Goal: Task Accomplishment & Management: Manage account settings

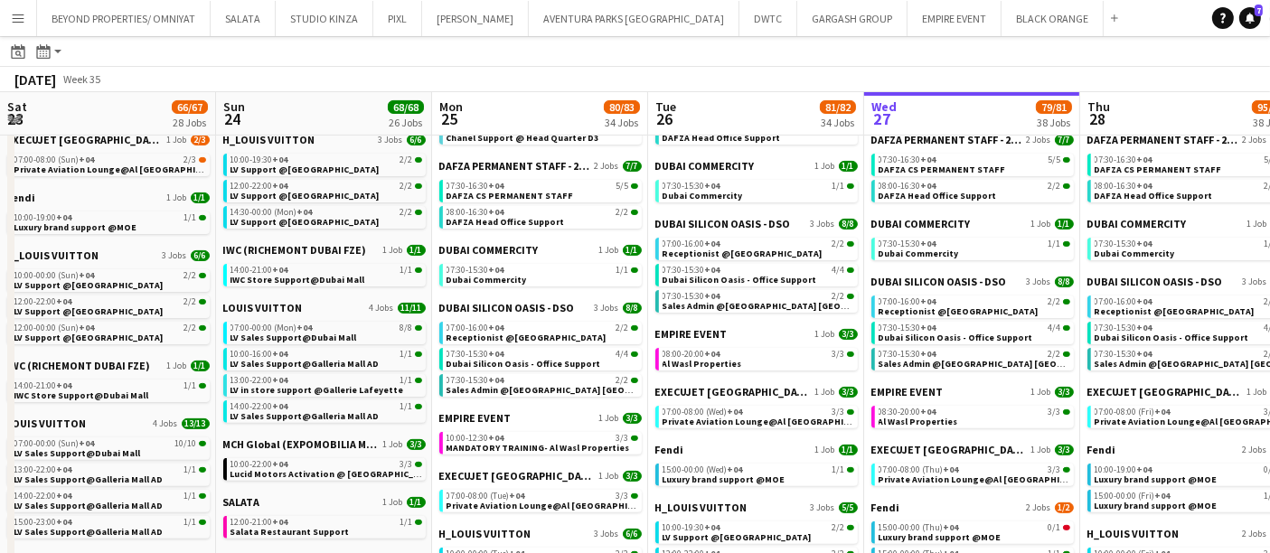
scroll to position [0, 497]
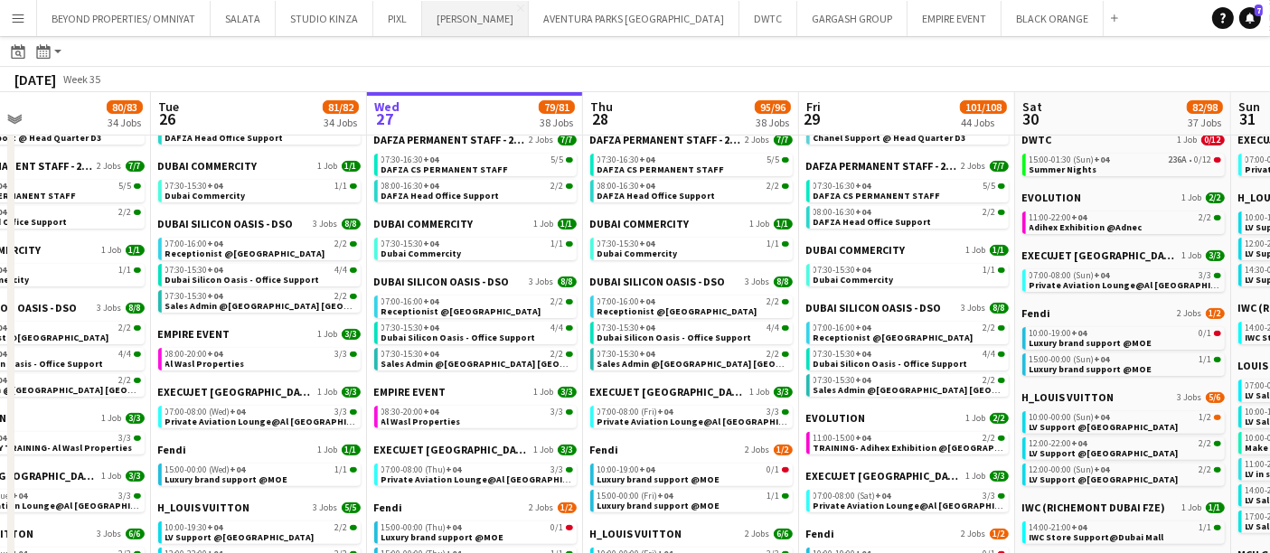
click at [480, 26] on button "JACK MORTON Close" at bounding box center [475, 18] width 107 height 35
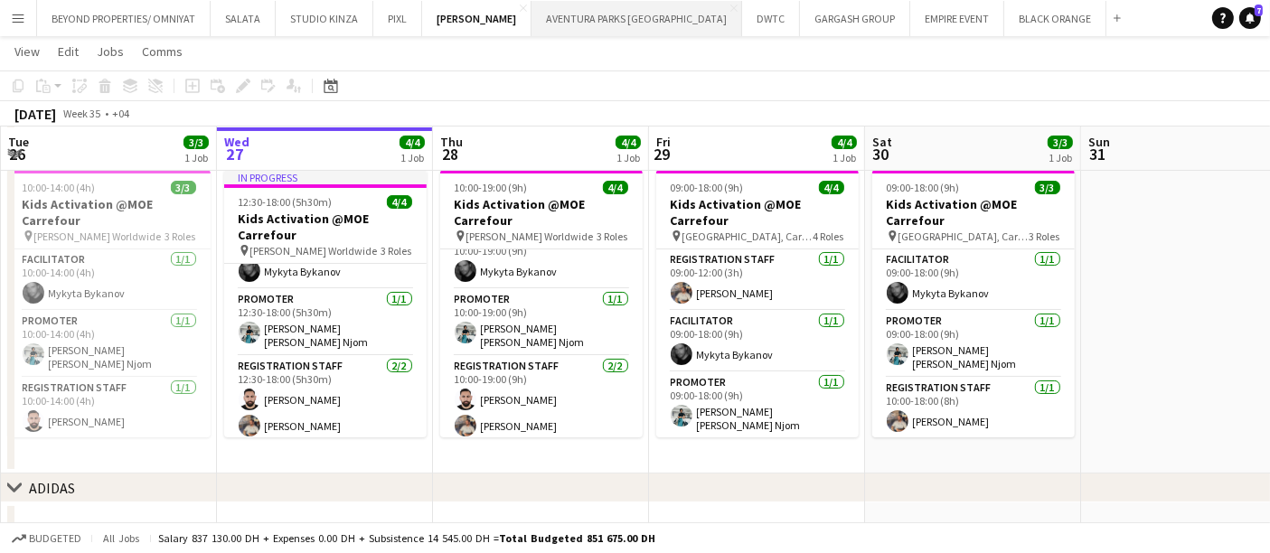
click at [594, 22] on button "AVENTURA PARKS DUBAI Close" at bounding box center [637, 18] width 211 height 35
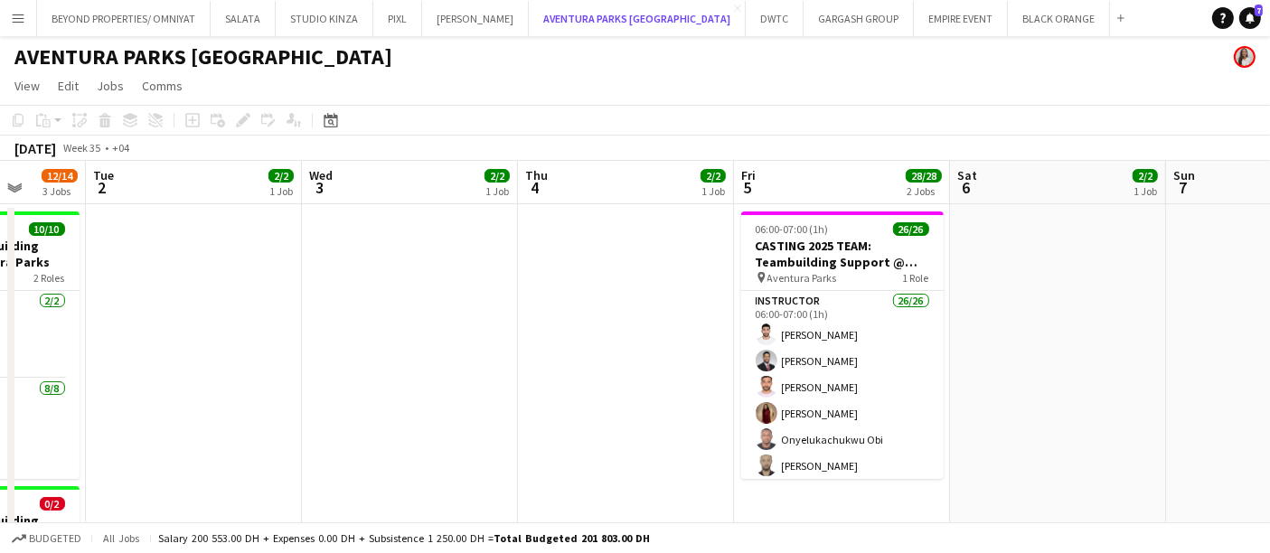
scroll to position [0, 601]
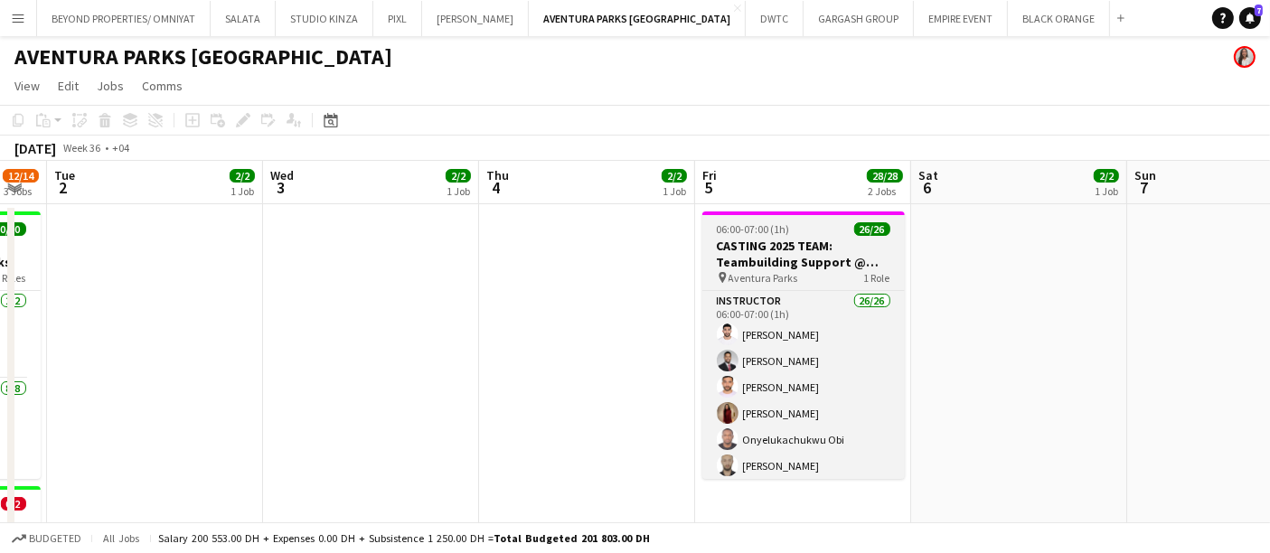
click at [794, 229] on div "06:00-07:00 (1h) 26/26" at bounding box center [804, 229] width 203 height 14
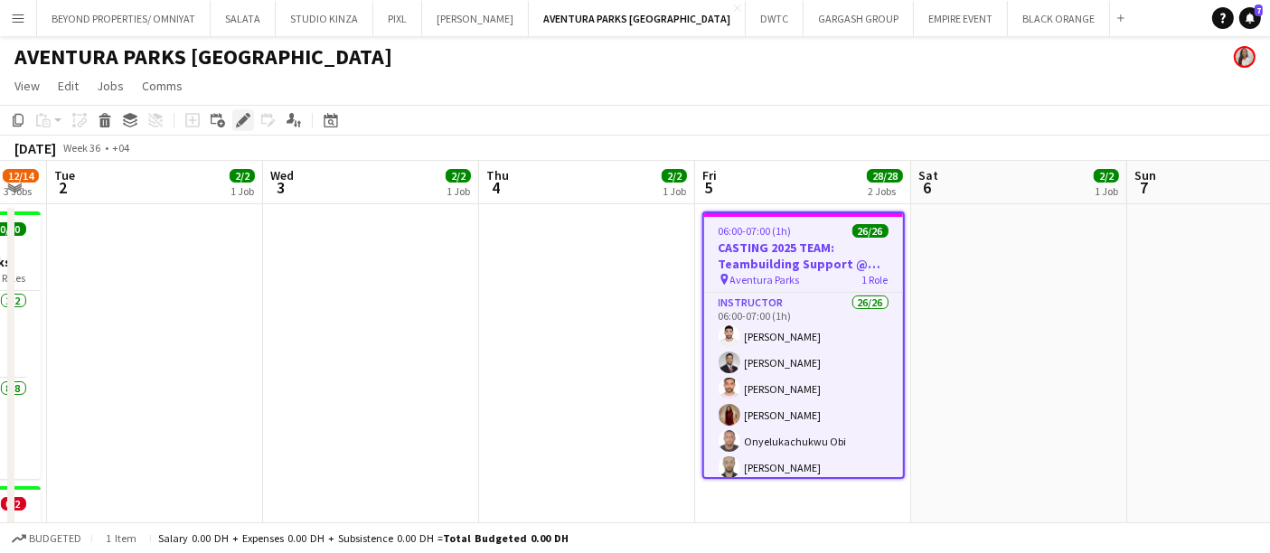
click at [242, 120] on icon at bounding box center [243, 121] width 10 height 10
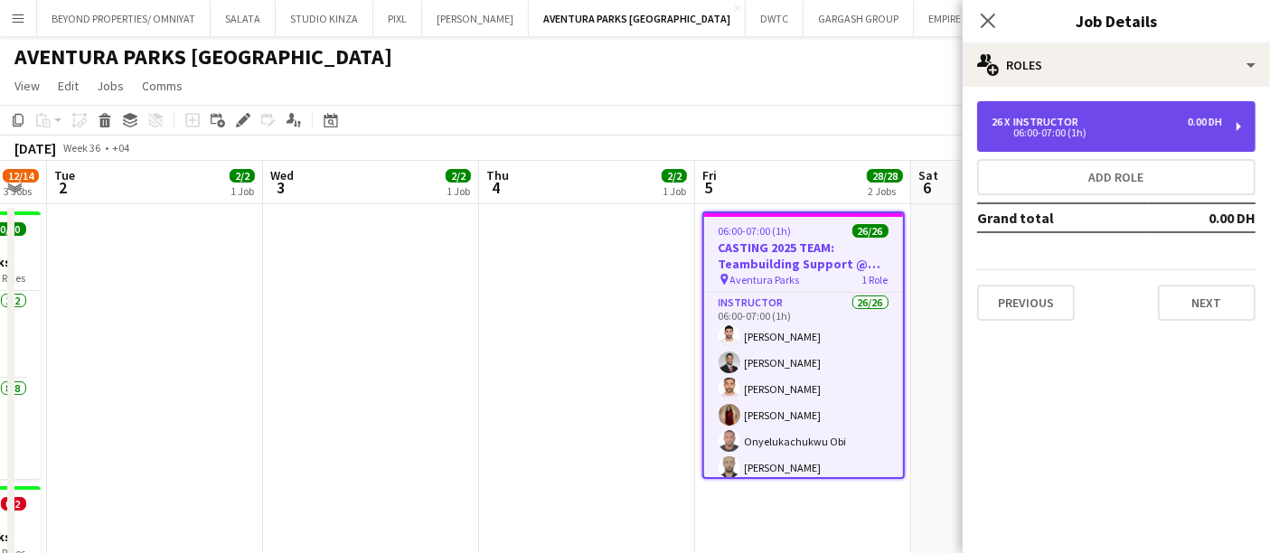
click at [1057, 118] on div "Instructor" at bounding box center [1050, 122] width 72 height 13
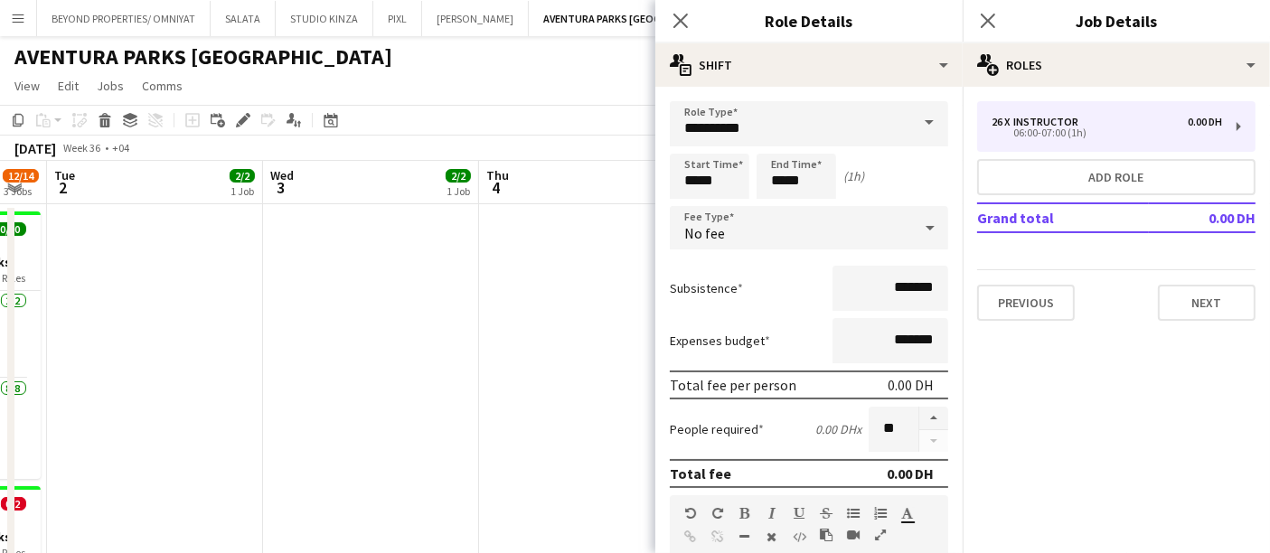
click at [582, 63] on div "AVENTURA PARKS [GEOGRAPHIC_DATA]" at bounding box center [635, 53] width 1270 height 34
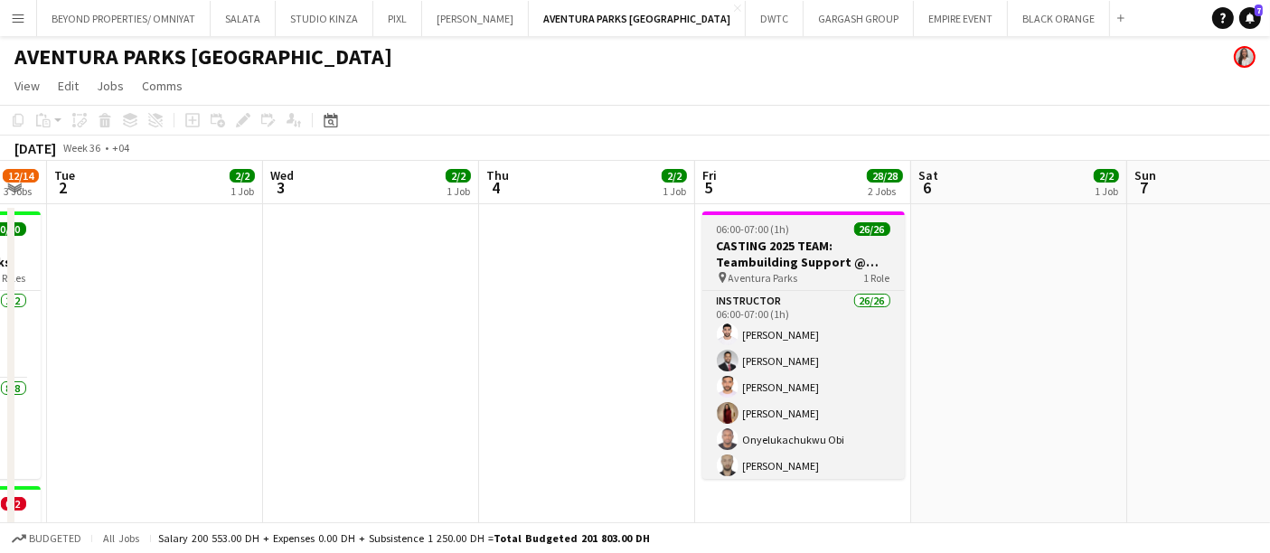
click at [744, 233] on span "06:00-07:00 (1h)" at bounding box center [753, 229] width 73 height 14
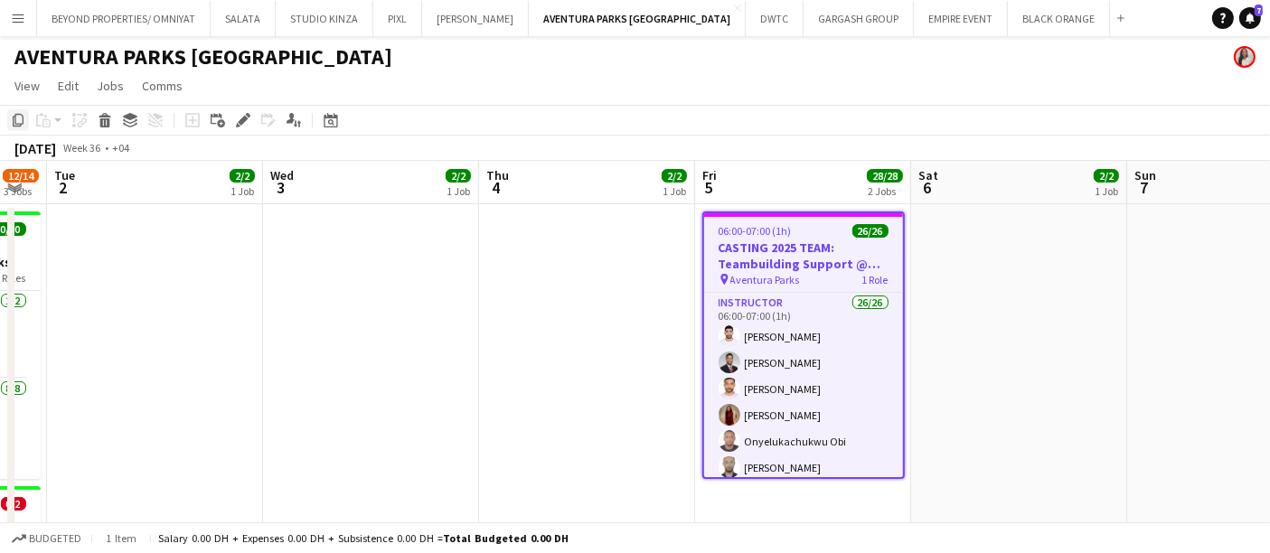
click at [18, 121] on icon "Copy" at bounding box center [18, 120] width 14 height 14
click at [324, 236] on app-date-cell at bounding box center [371, 465] width 216 height 523
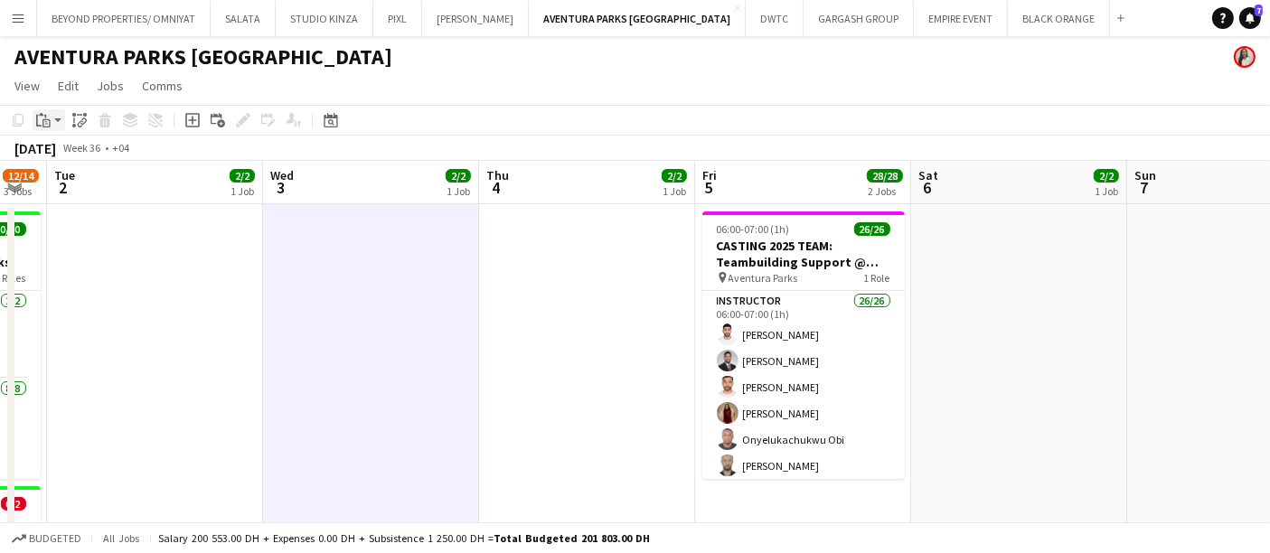
click at [52, 124] on div "Paste" at bounding box center [44, 120] width 22 height 22
click at [130, 186] on link "Paste with crew Ctrl+Shift+V" at bounding box center [133, 185] width 170 height 16
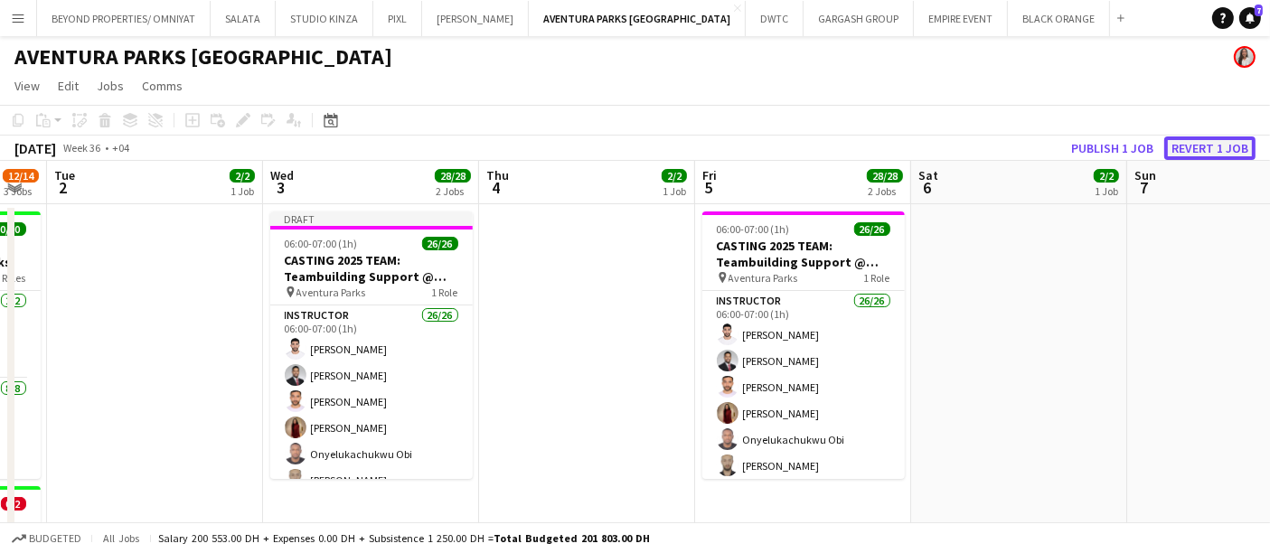
click at [1214, 146] on button "Revert 1 job" at bounding box center [1210, 149] width 91 height 24
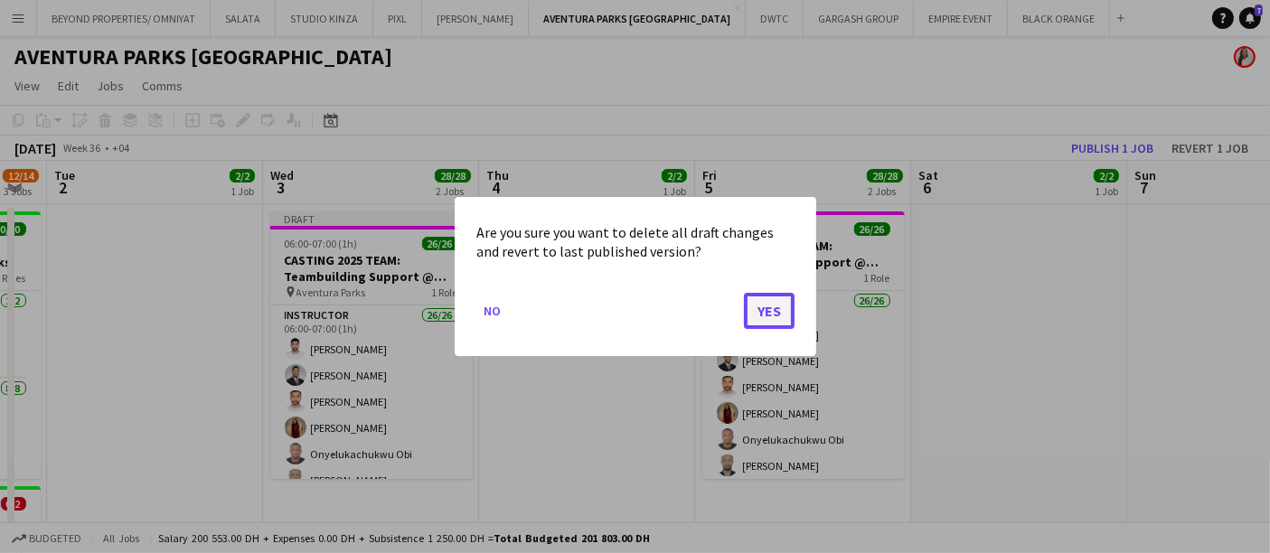
click at [782, 310] on button "Yes" at bounding box center [769, 311] width 51 height 36
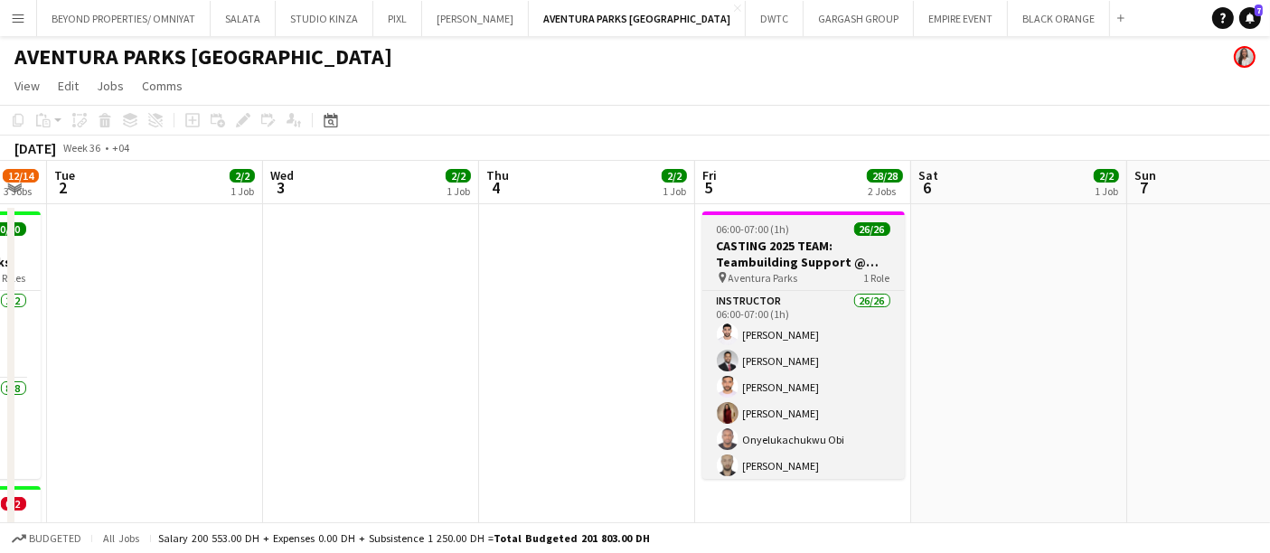
click at [807, 228] on div "06:00-07:00 (1h) 26/26" at bounding box center [804, 229] width 203 height 14
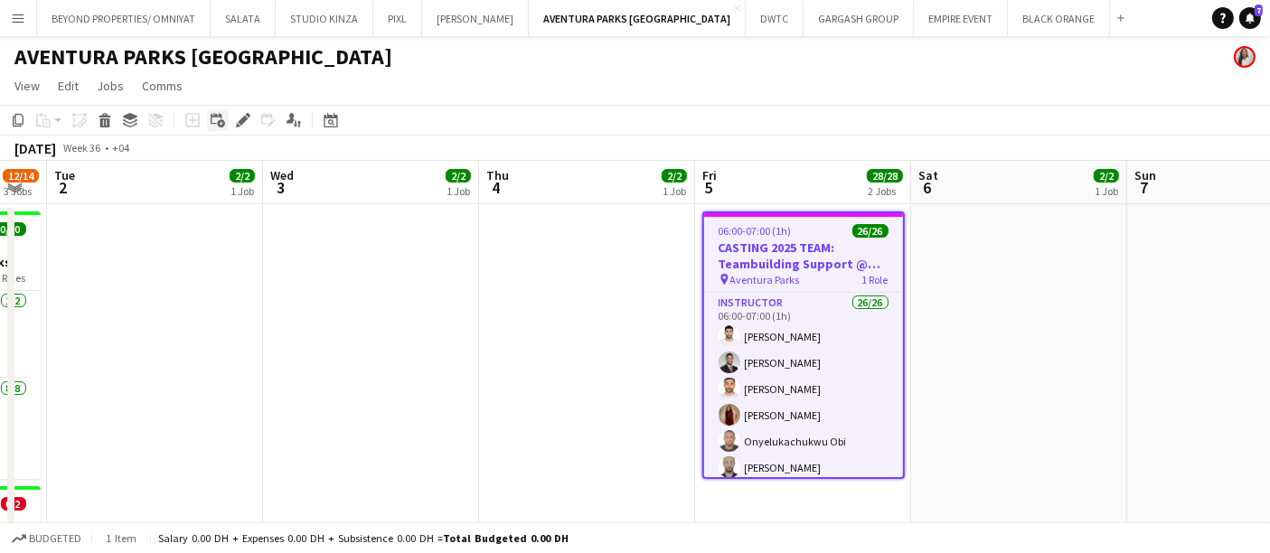
click at [217, 120] on icon "Add linked Job" at bounding box center [218, 120] width 14 height 14
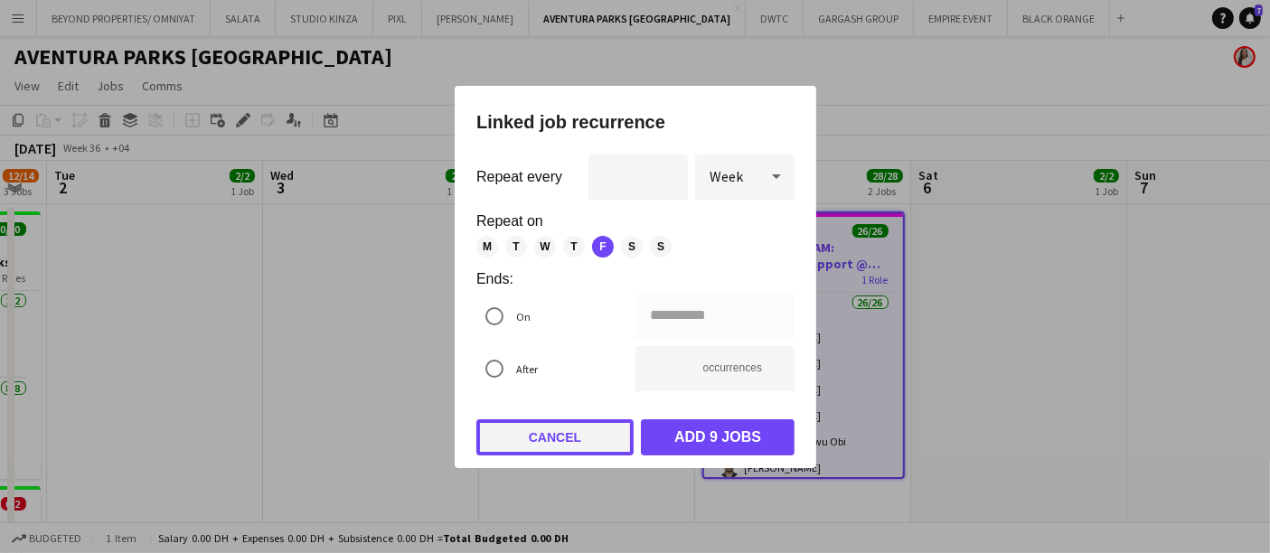
click at [598, 439] on button "Cancel" at bounding box center [555, 438] width 157 height 36
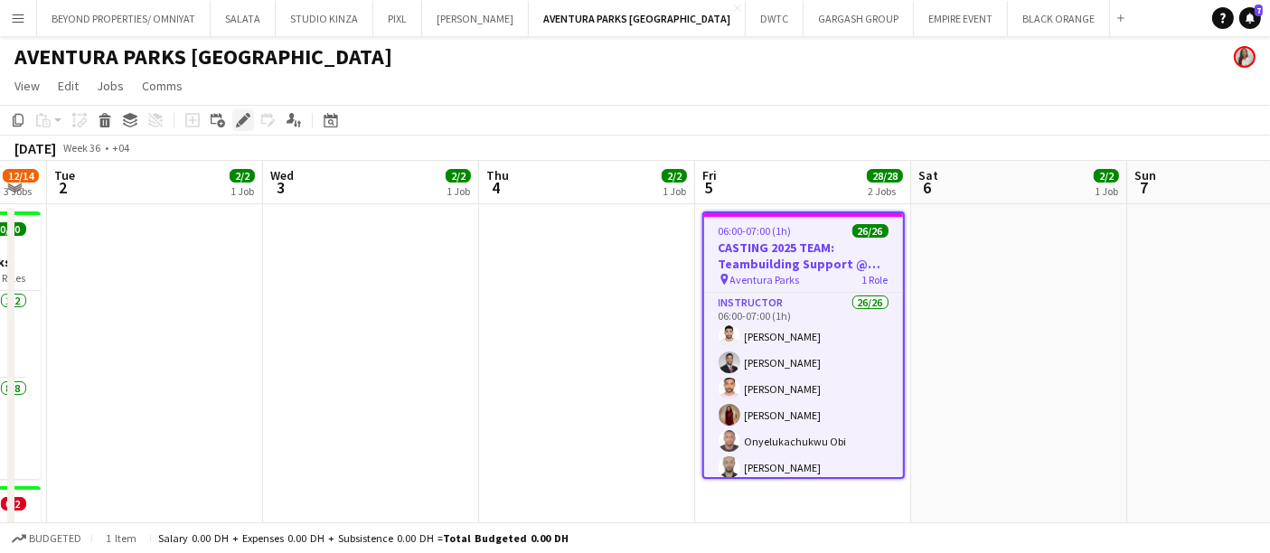
click at [240, 121] on icon at bounding box center [243, 121] width 10 height 10
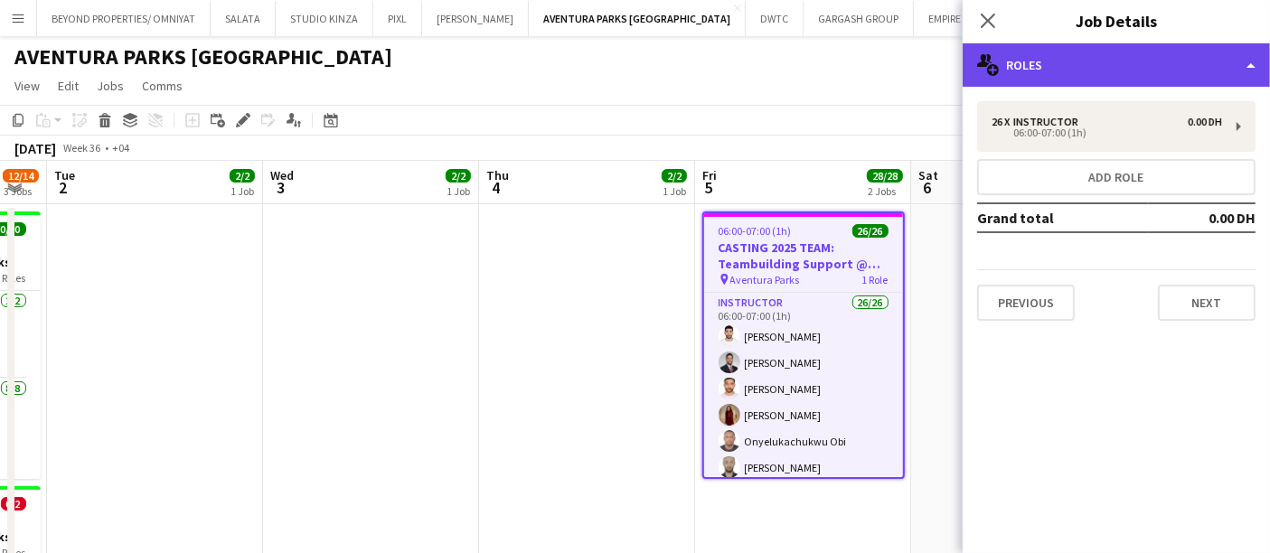
click at [1116, 63] on div "multiple-users-add Roles" at bounding box center [1116, 64] width 307 height 43
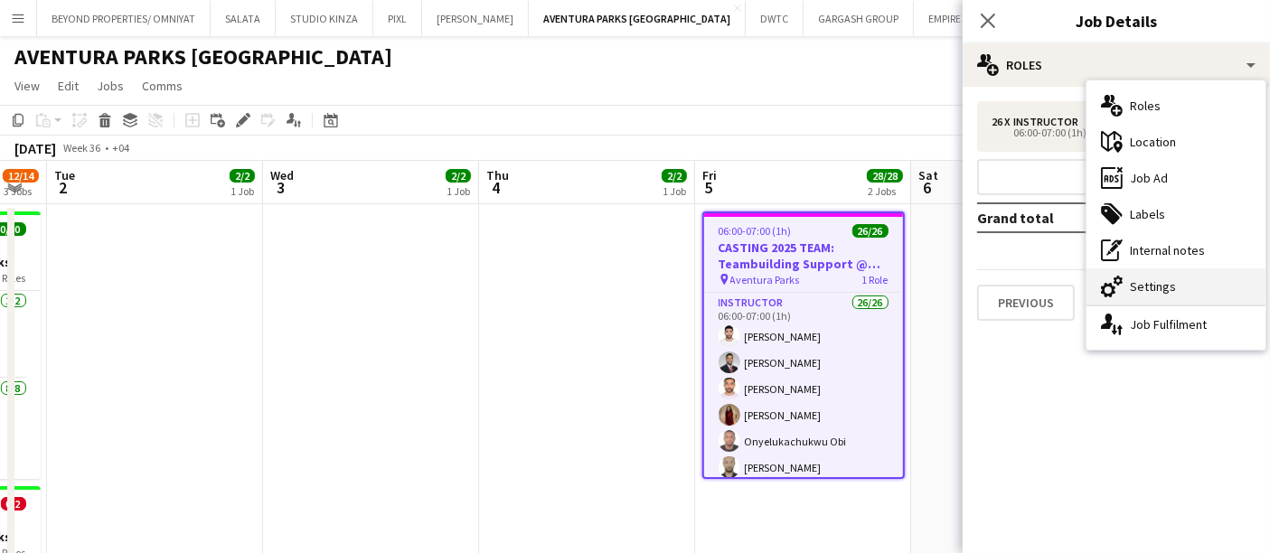
click at [1158, 289] on div "cog-double-3 Settings" at bounding box center [1176, 287] width 179 height 36
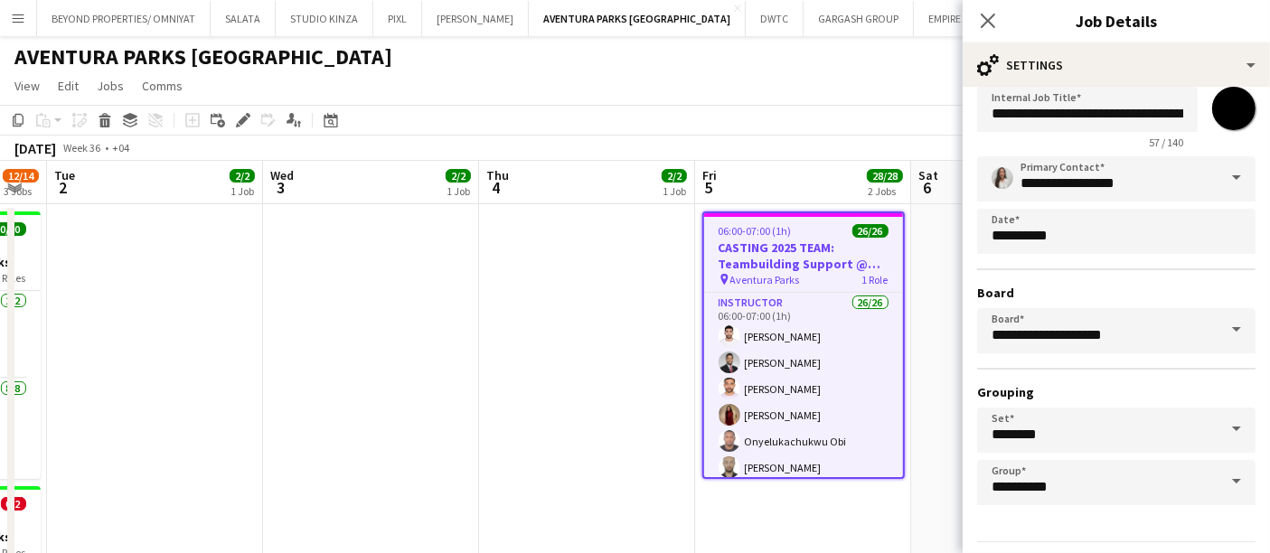
scroll to position [43, 0]
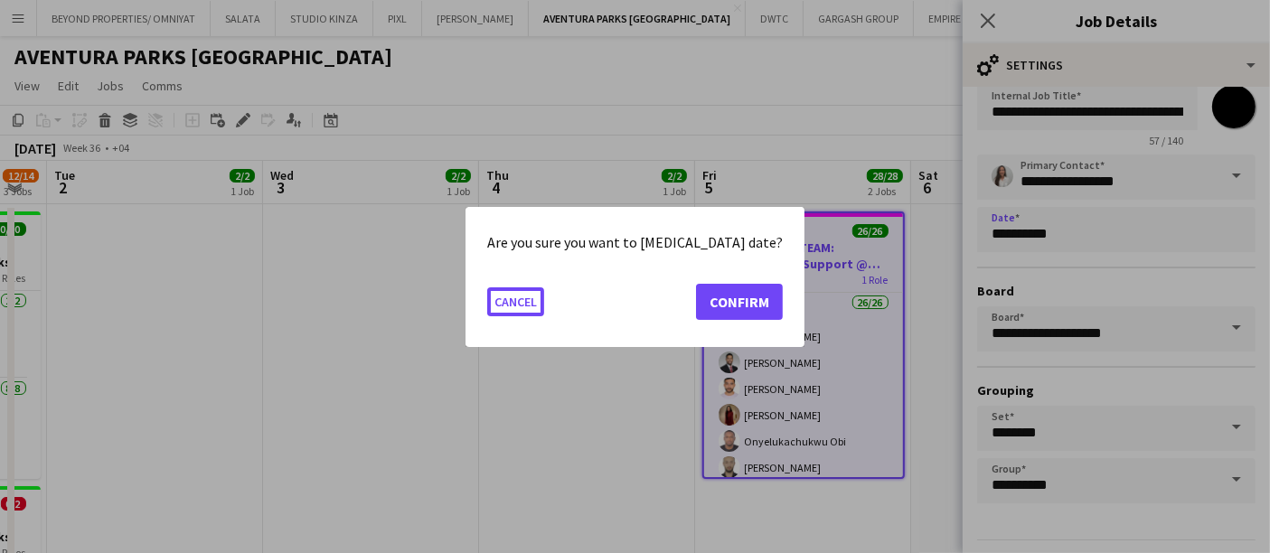
click at [1090, 243] on body "Menu Boards Boards Boards All jobs Status Workforce Workforce My Workforce Recr…" at bounding box center [635, 558] width 1270 height 1117
click at [741, 297] on button "Confirm" at bounding box center [739, 301] width 87 height 36
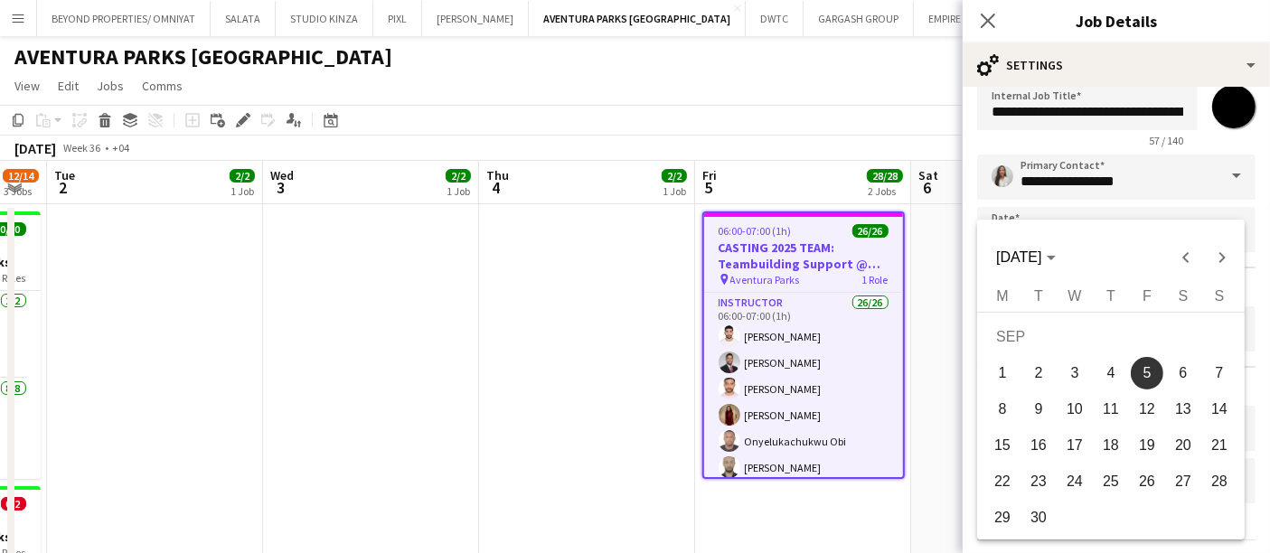
click at [1074, 378] on span "3" at bounding box center [1075, 373] width 33 height 33
type input "**********"
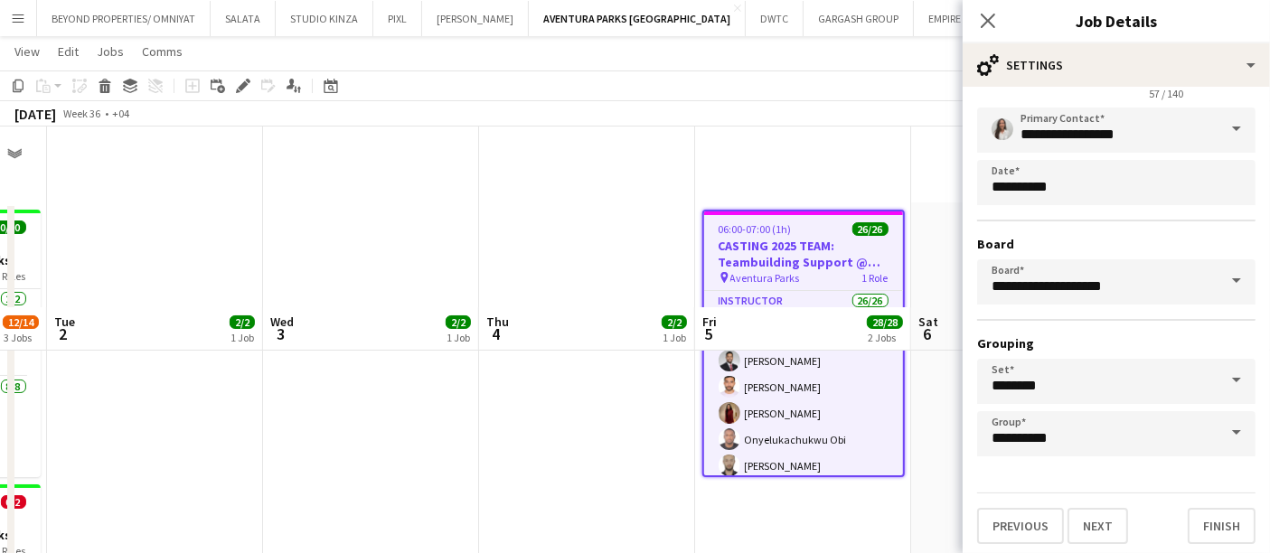
scroll to position [181, 0]
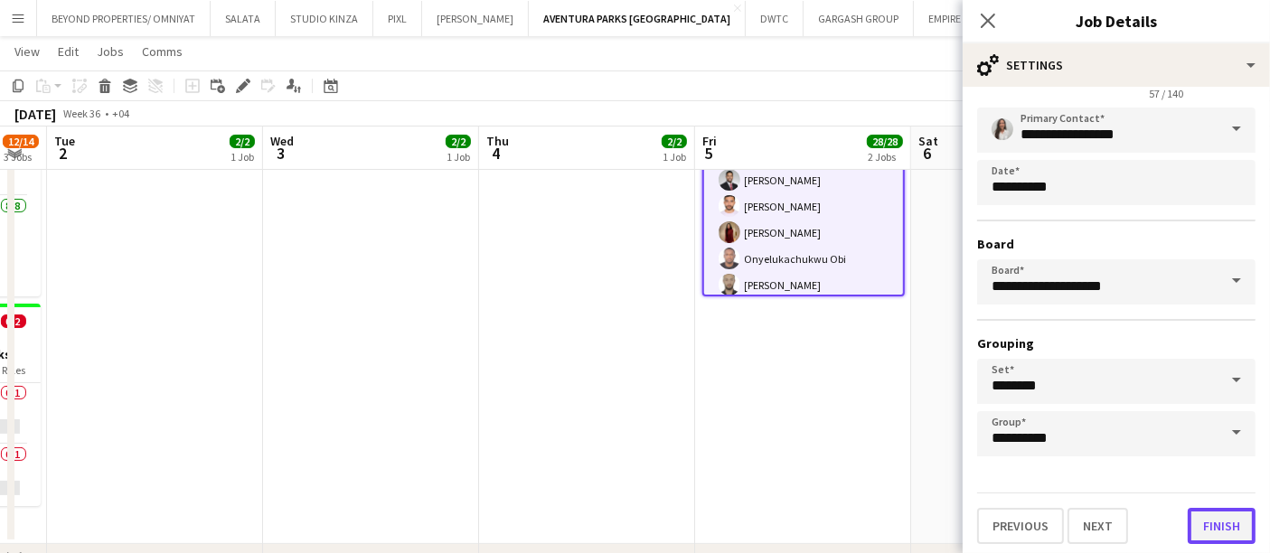
click at [1203, 517] on button "Finish" at bounding box center [1222, 526] width 68 height 36
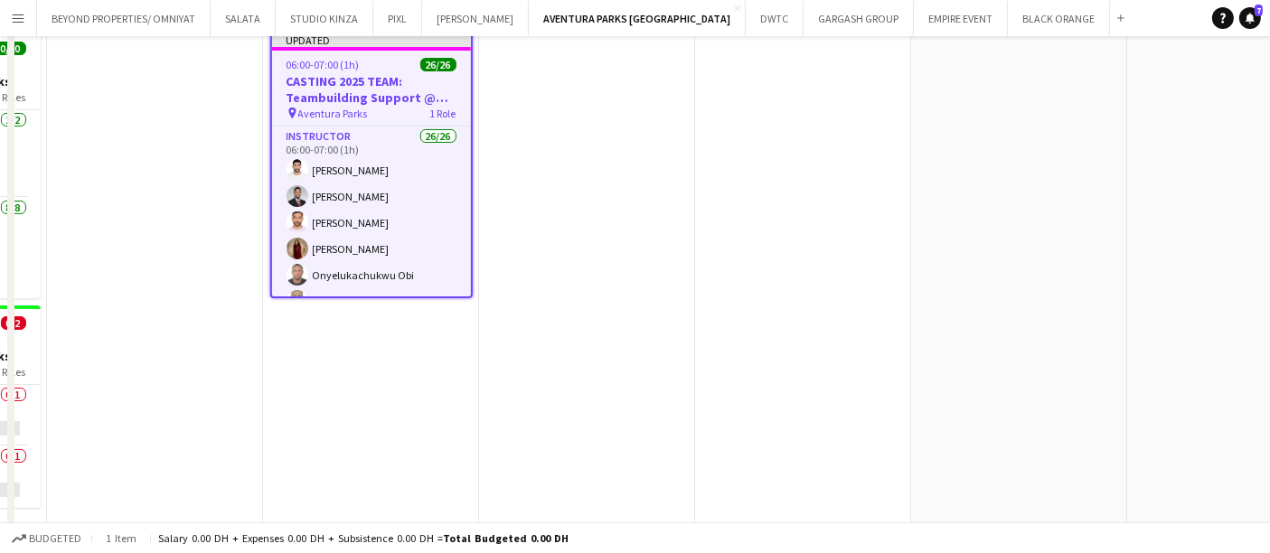
scroll to position [0, 0]
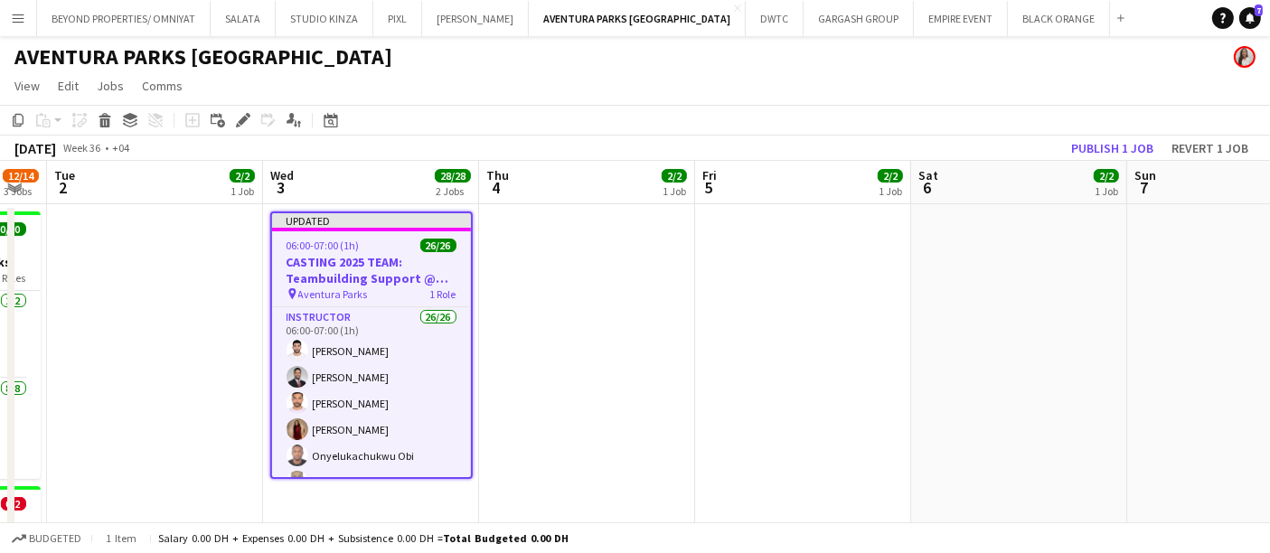
click at [344, 240] on span "06:00-07:00 (1h)" at bounding box center [323, 246] width 73 height 14
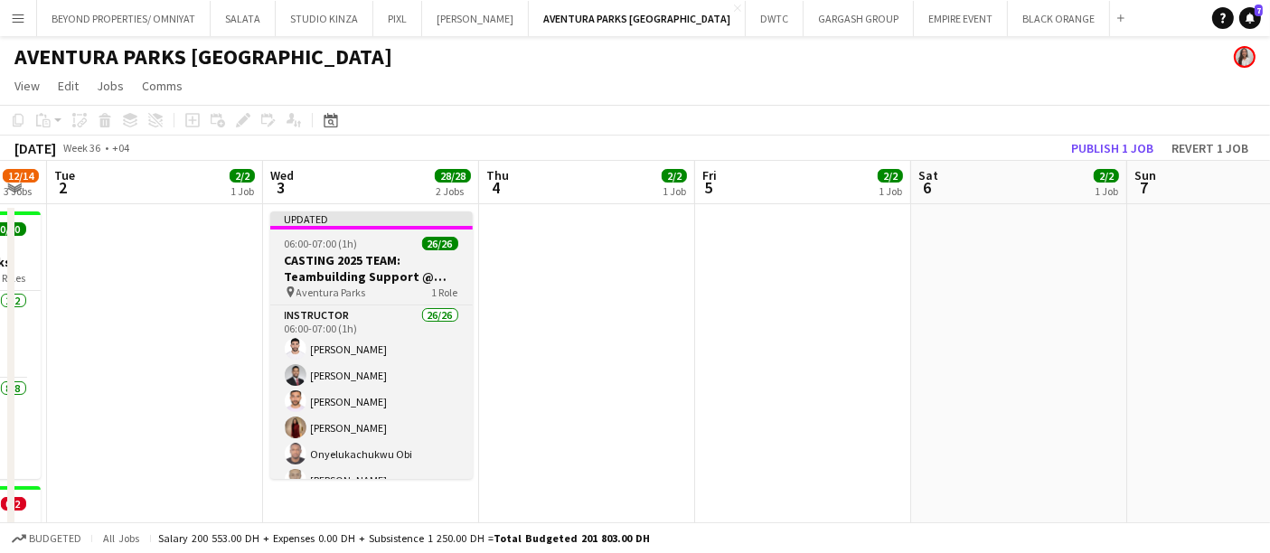
click at [326, 237] on span "06:00-07:00 (1h)" at bounding box center [321, 244] width 73 height 14
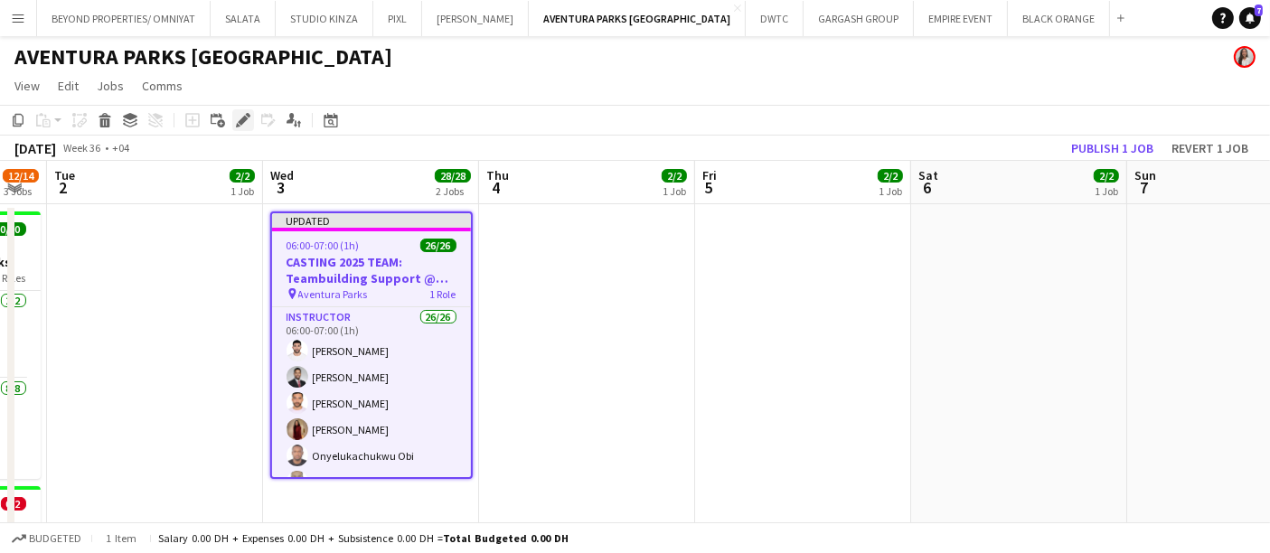
click at [232, 119] on div "Edit" at bounding box center [243, 120] width 22 height 22
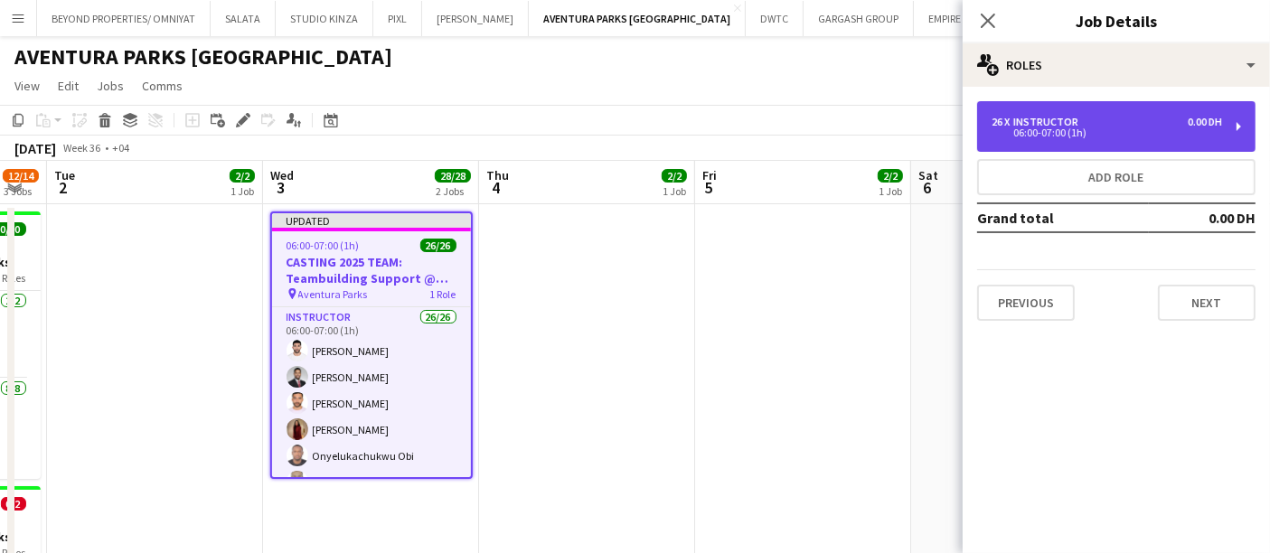
click at [1092, 125] on div "26 x Instructor 0.00 DH" at bounding box center [1107, 122] width 231 height 13
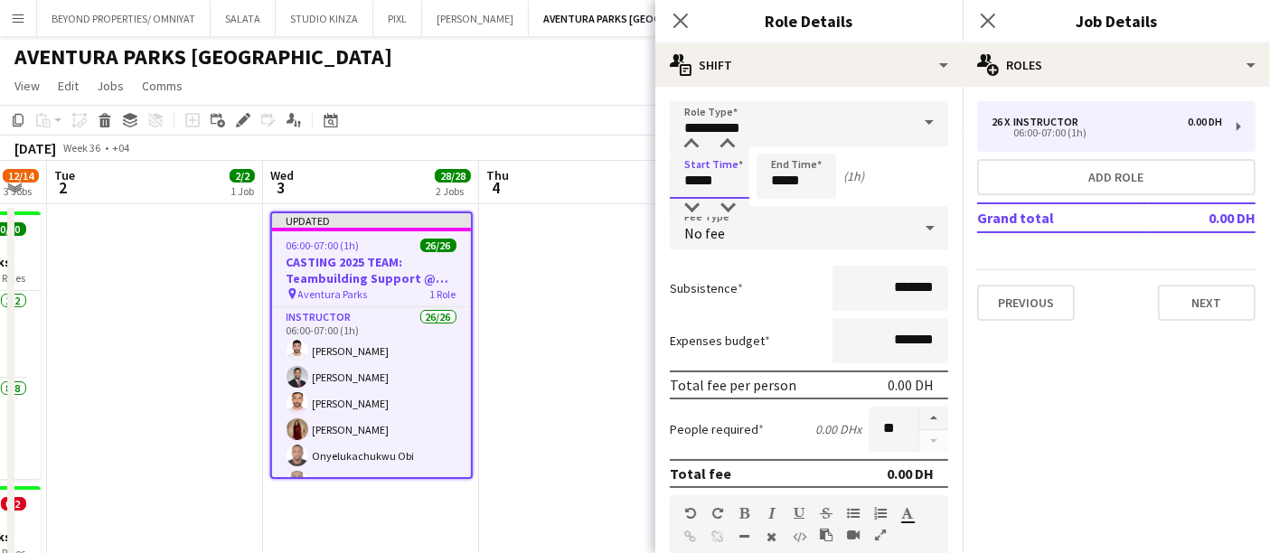
drag, startPoint x: 698, startPoint y: 179, endPoint x: 672, endPoint y: 180, distance: 26.2
click at [672, 180] on input "*****" at bounding box center [710, 176] width 80 height 45
type input "*****"
drag, startPoint x: 785, startPoint y: 180, endPoint x: 761, endPoint y: 182, distance: 23.6
click at [761, 182] on input "*****" at bounding box center [797, 176] width 80 height 45
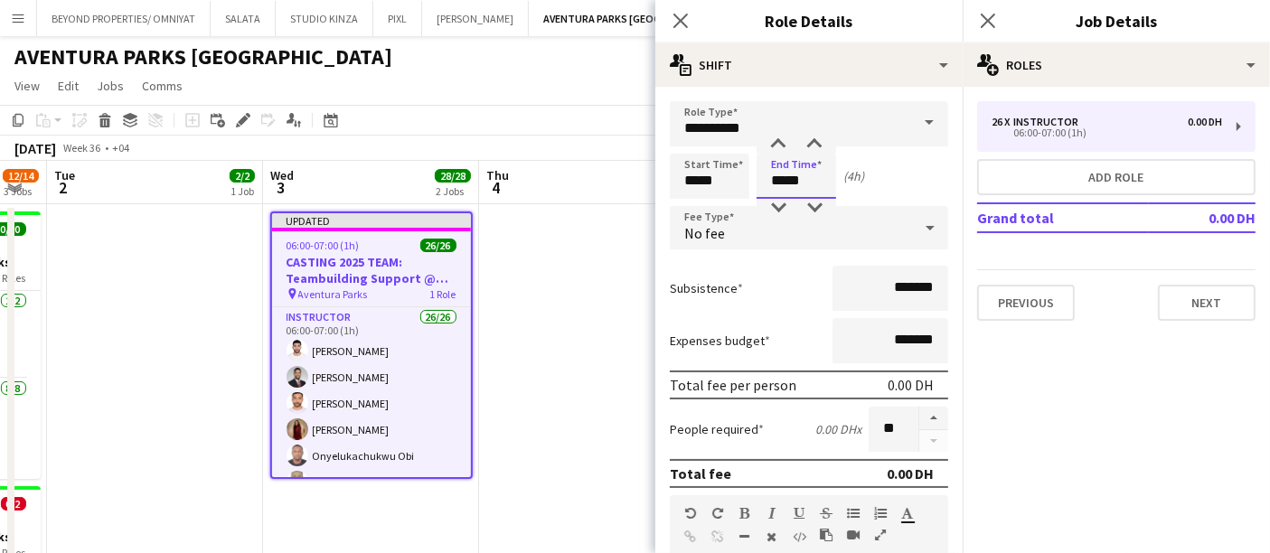
type input "*****"
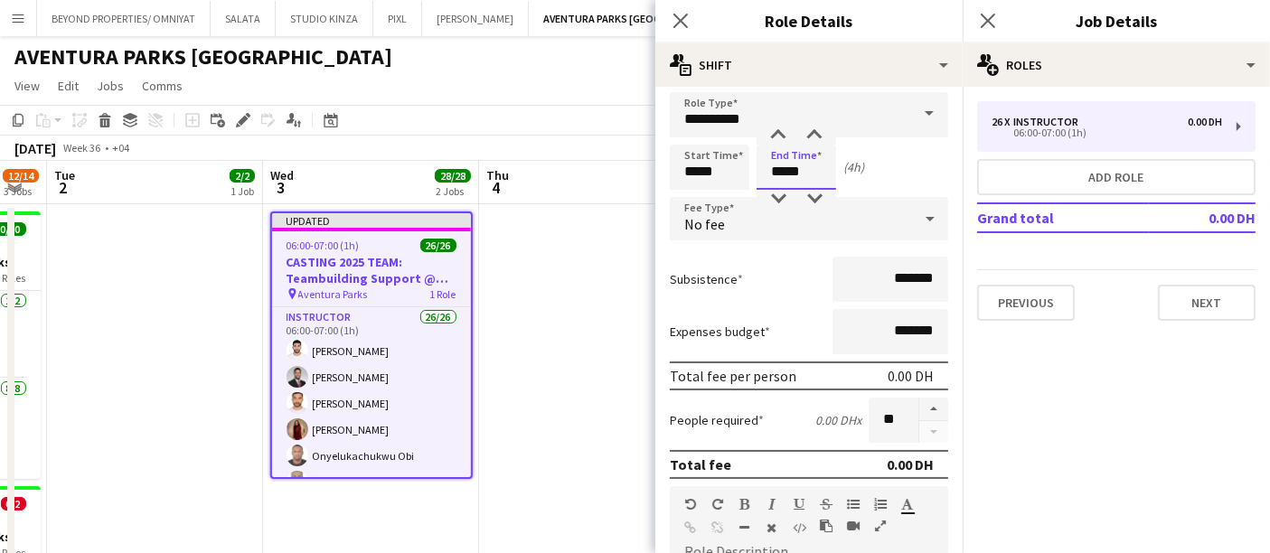
scroll to position [7, 0]
click at [799, 290] on div "Subsistence *******" at bounding box center [809, 281] width 278 height 45
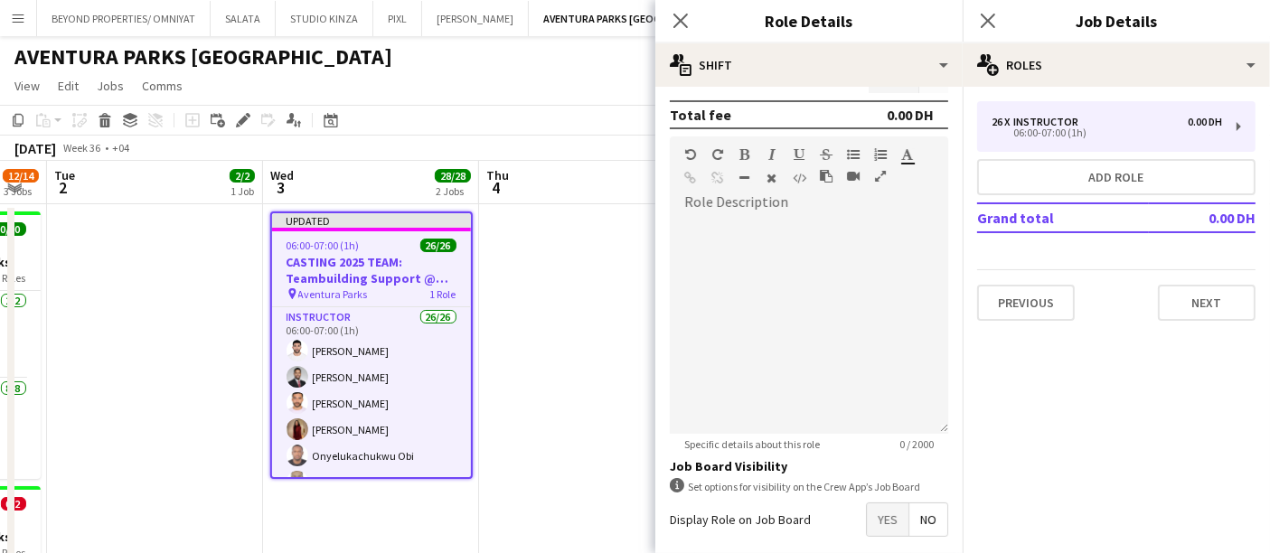
scroll to position [439, 0]
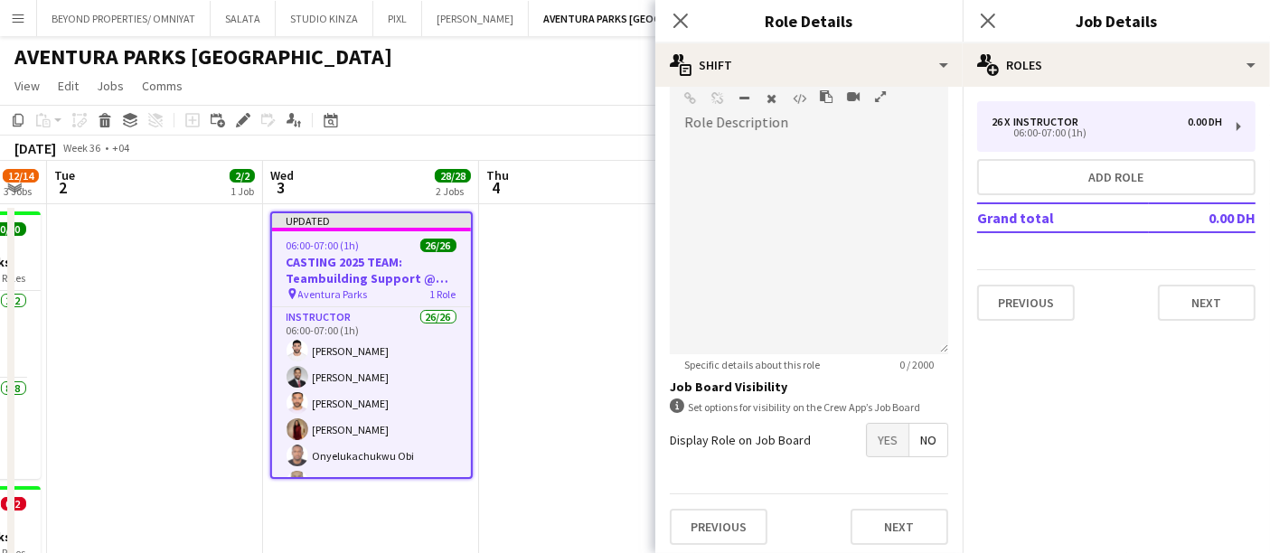
click at [580, 452] on app-date-cell at bounding box center [587, 465] width 216 height 523
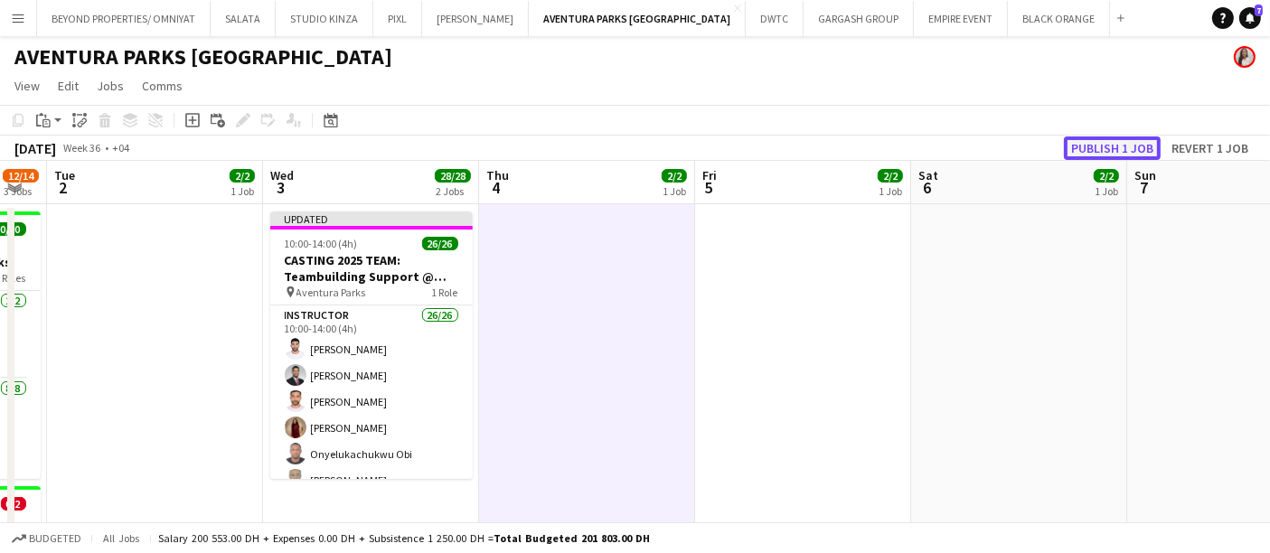
click at [1123, 145] on button "Publish 1 job" at bounding box center [1112, 149] width 97 height 24
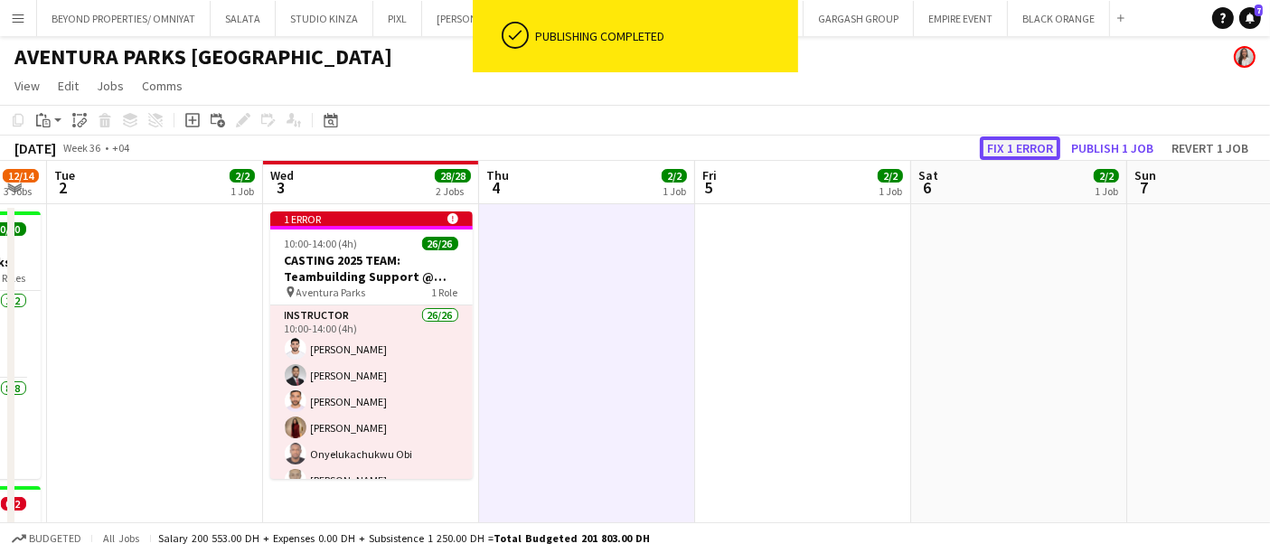
click at [1014, 145] on button "Fix 1 error" at bounding box center [1020, 149] width 80 height 24
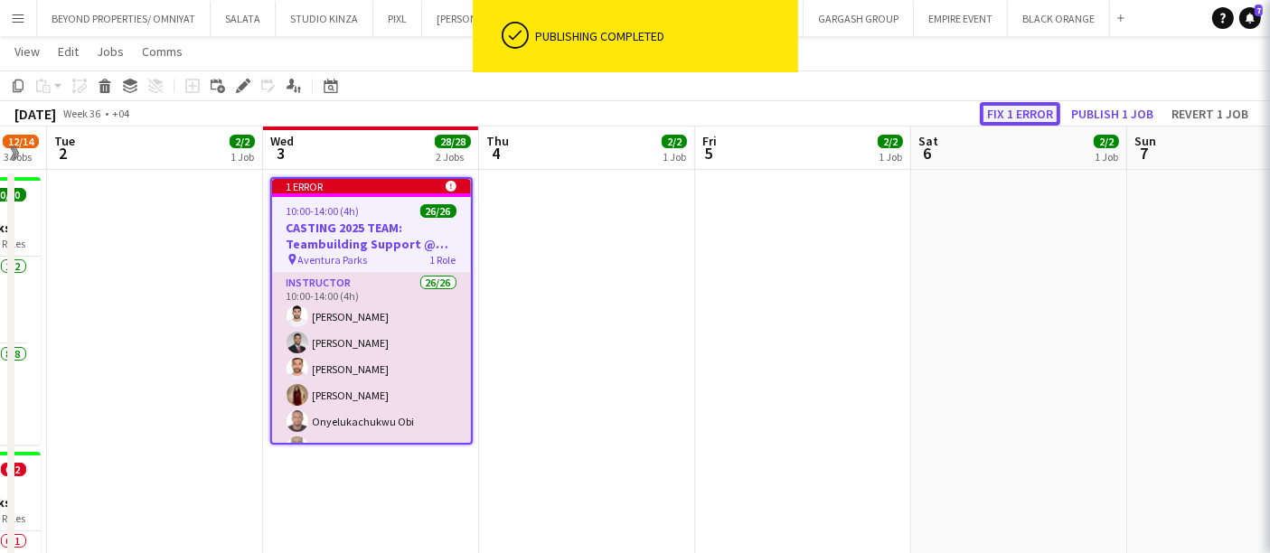
scroll to position [0, 621]
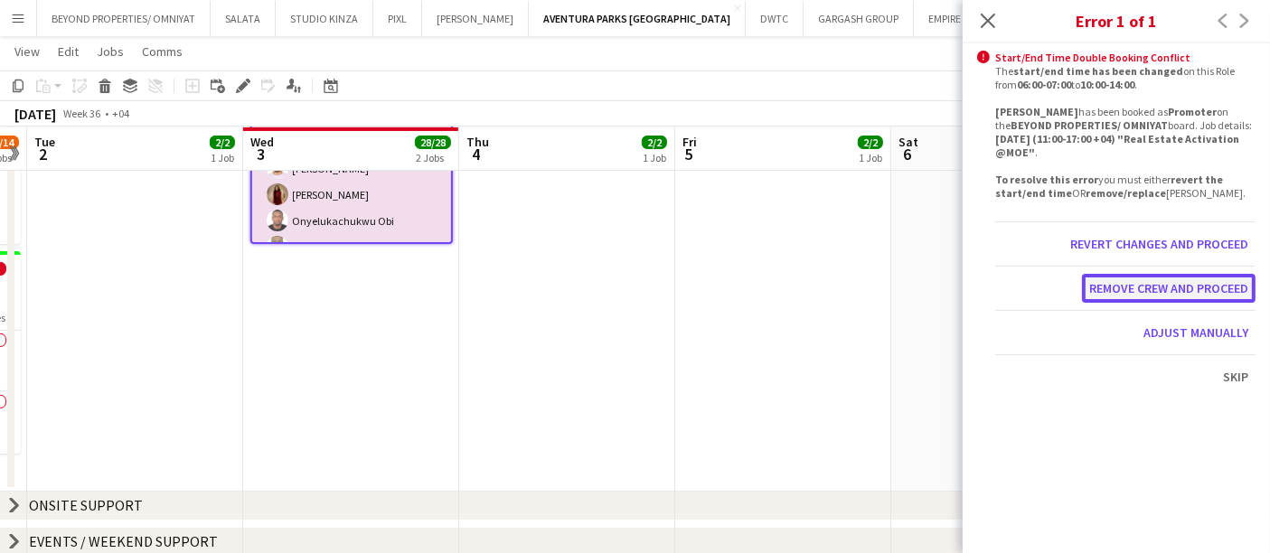
click at [1157, 287] on button "Remove crew and proceed" at bounding box center [1169, 288] width 174 height 29
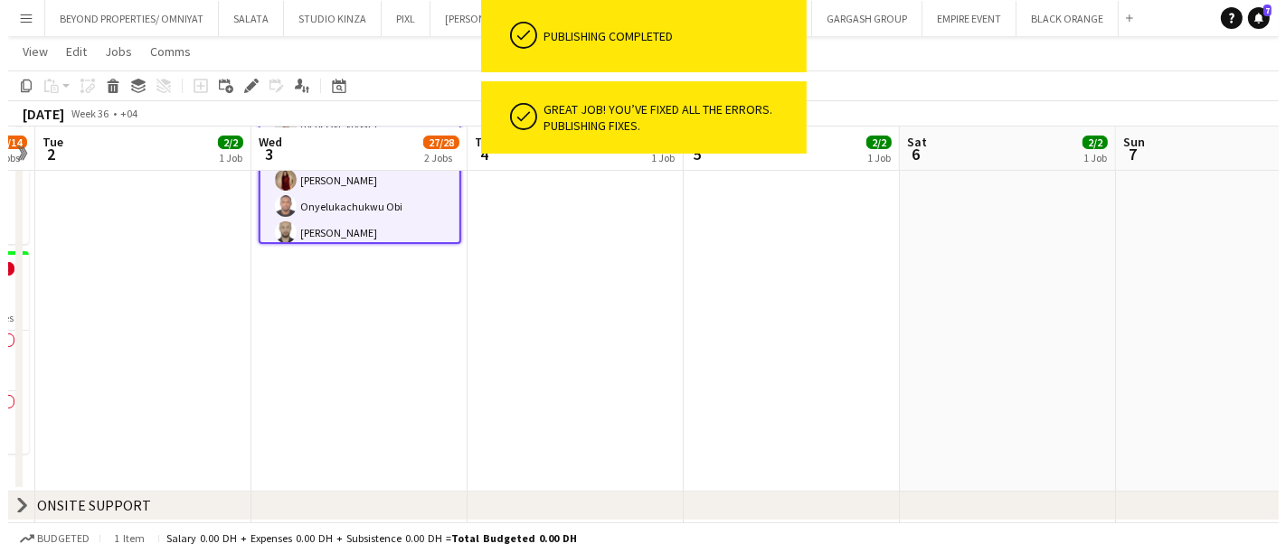
scroll to position [0, 0]
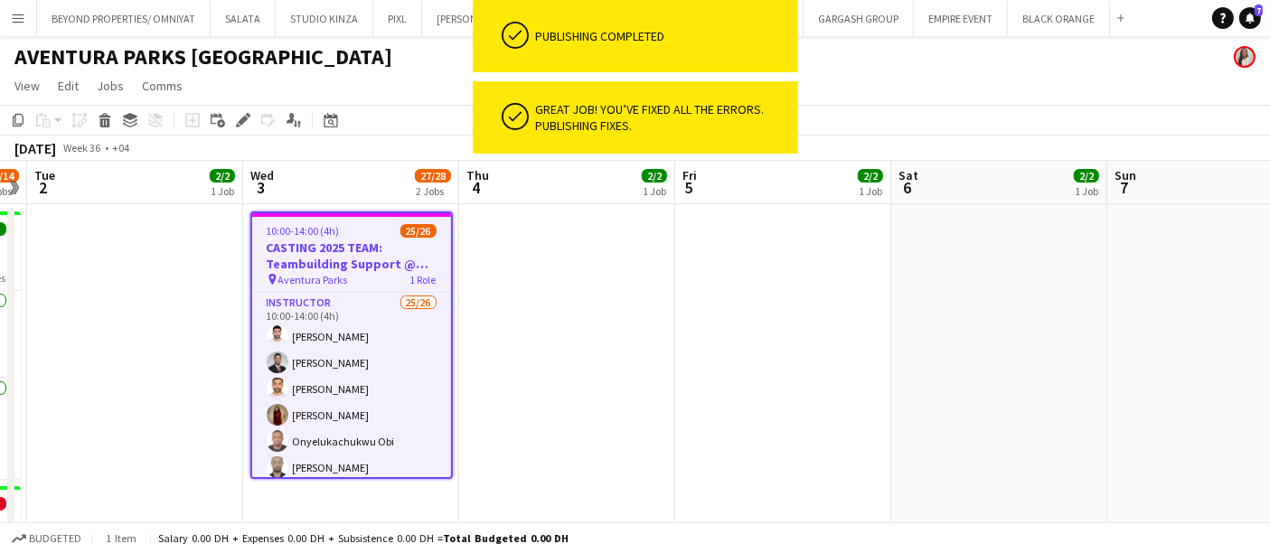
click at [358, 245] on h3 "CASTING 2025 TEAM: Teambuilding Support @ Aventura Parks" at bounding box center [351, 256] width 199 height 33
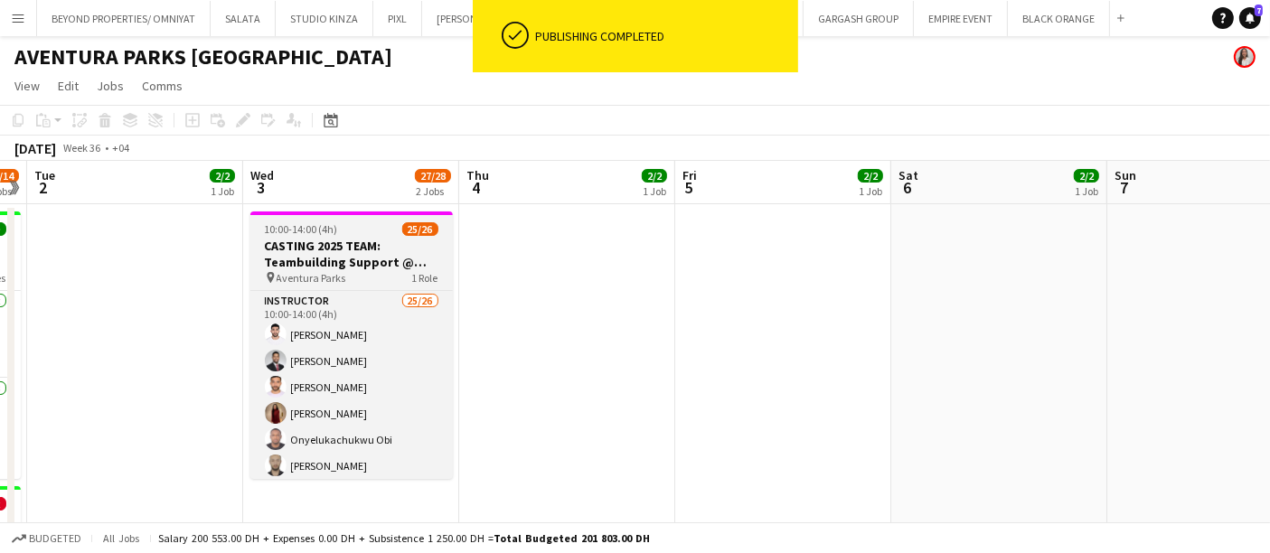
click at [358, 245] on h3 "CASTING 2025 TEAM: Teambuilding Support @ Aventura Parks" at bounding box center [351, 254] width 203 height 33
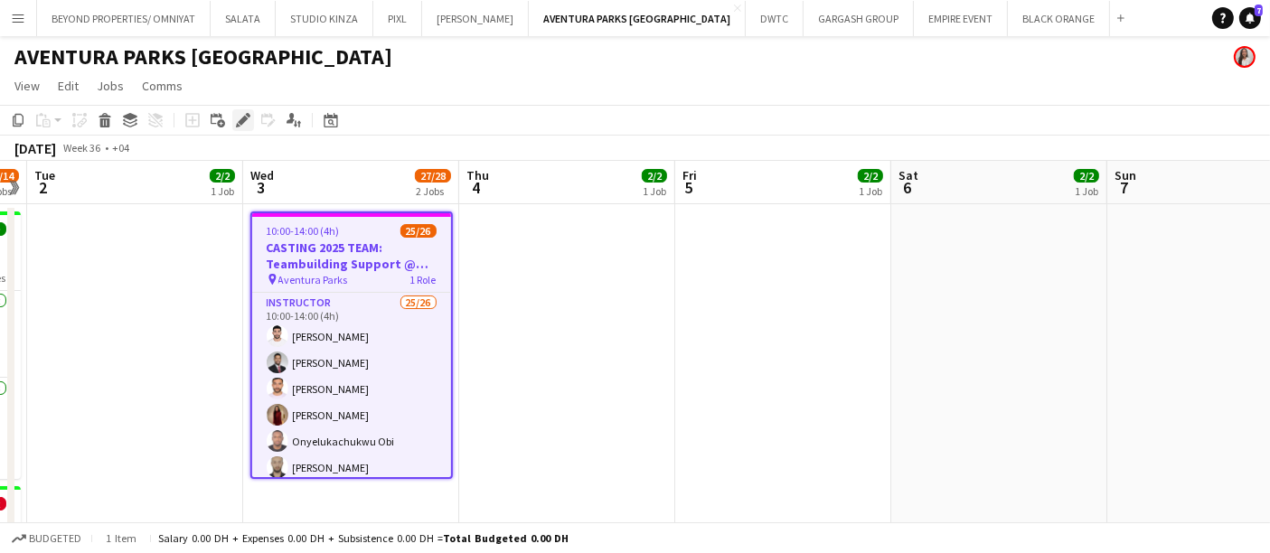
click at [241, 121] on icon at bounding box center [243, 121] width 10 height 10
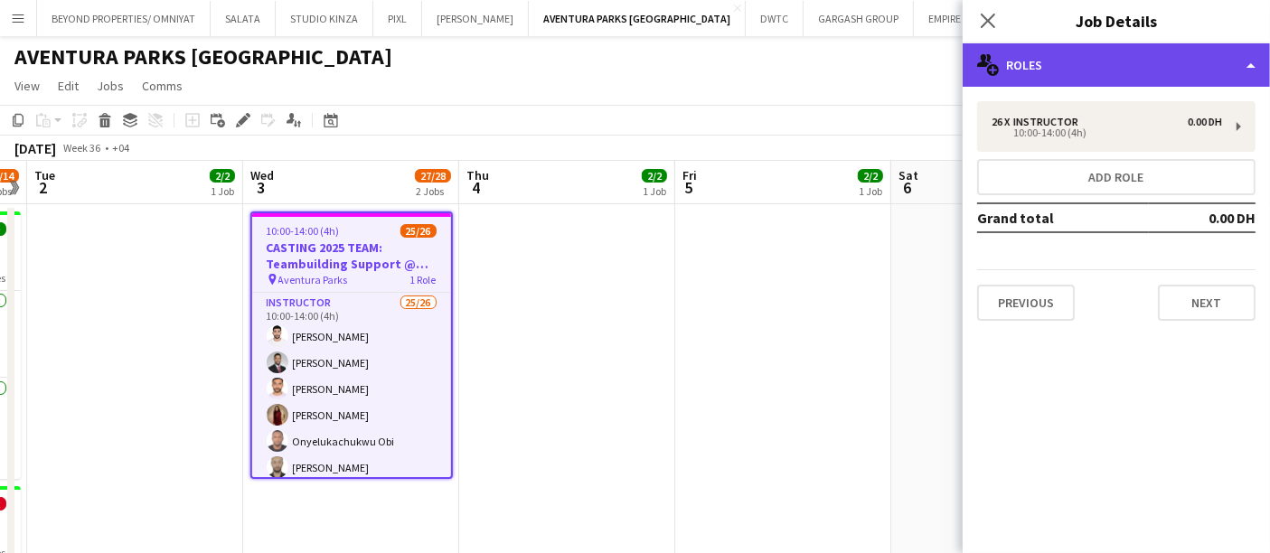
click at [1202, 60] on div "multiple-users-add Roles" at bounding box center [1116, 64] width 307 height 43
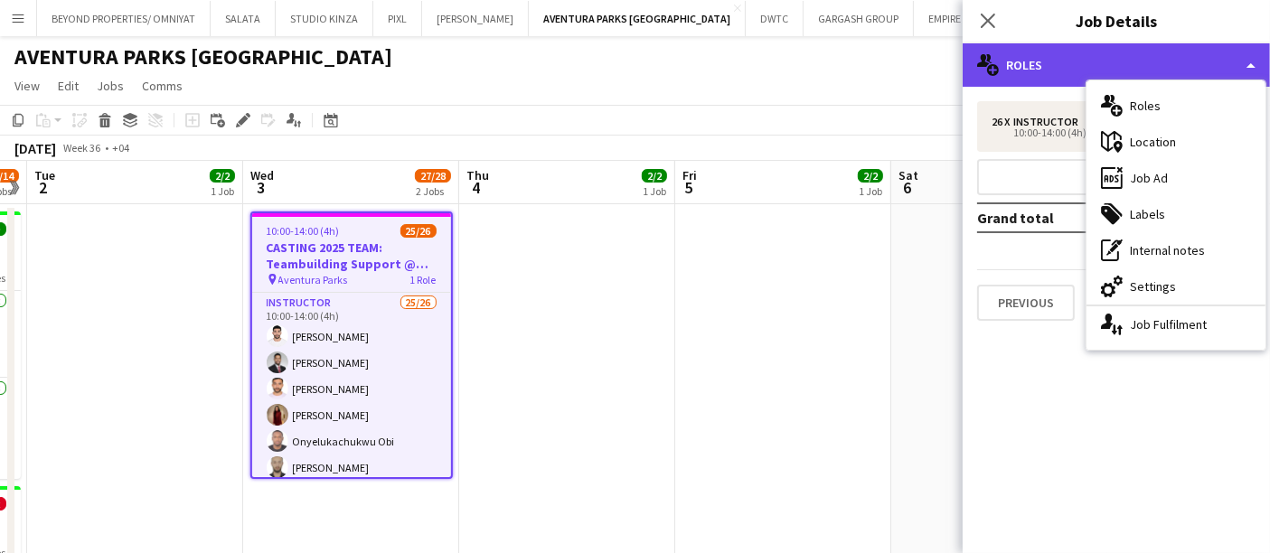
click at [1202, 60] on div "multiple-users-add Roles" at bounding box center [1116, 64] width 307 height 43
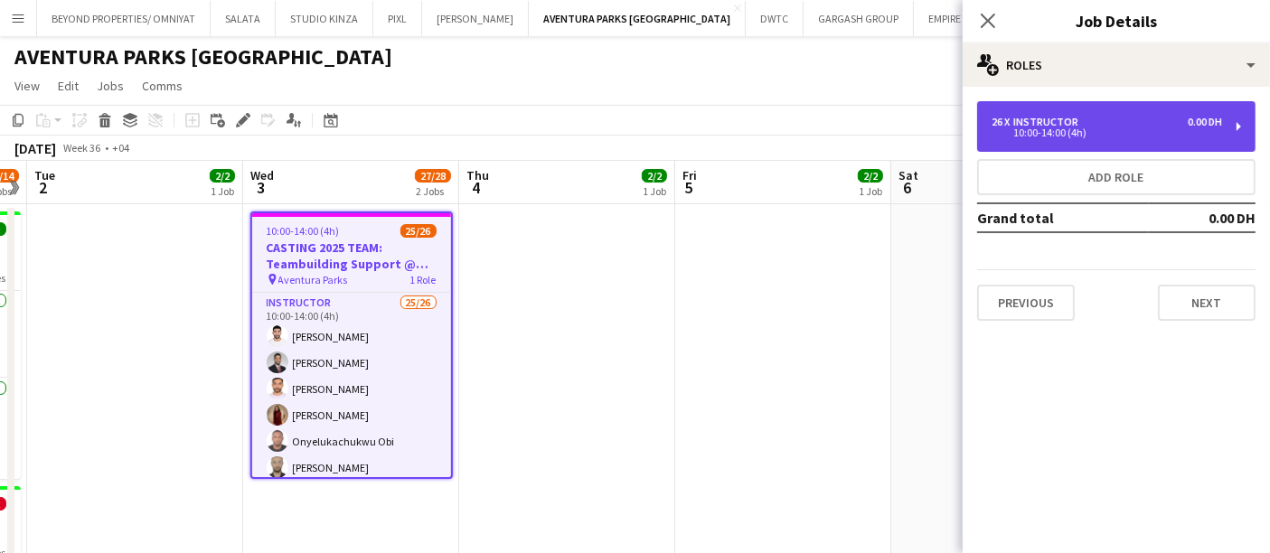
click at [1175, 101] on div "26 x Instructor 0.00 DH 10:00-14:00 (4h)" at bounding box center [1116, 126] width 278 height 51
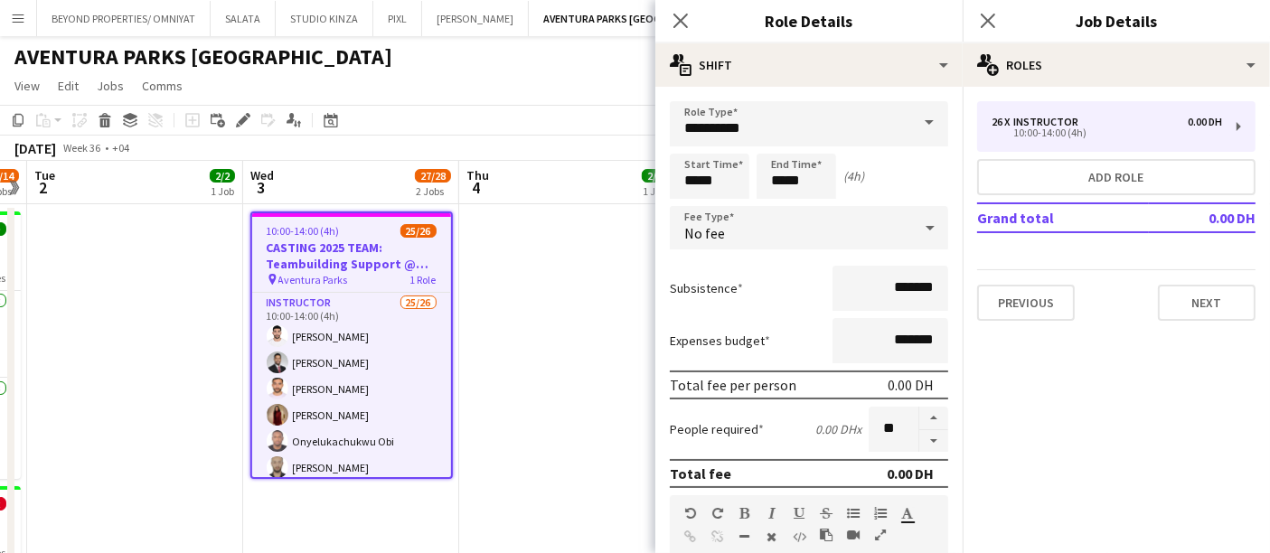
click at [566, 84] on app-page-menu "View Day view expanded Day view collapsed Month view Date picker Jump to today …" at bounding box center [635, 88] width 1270 height 34
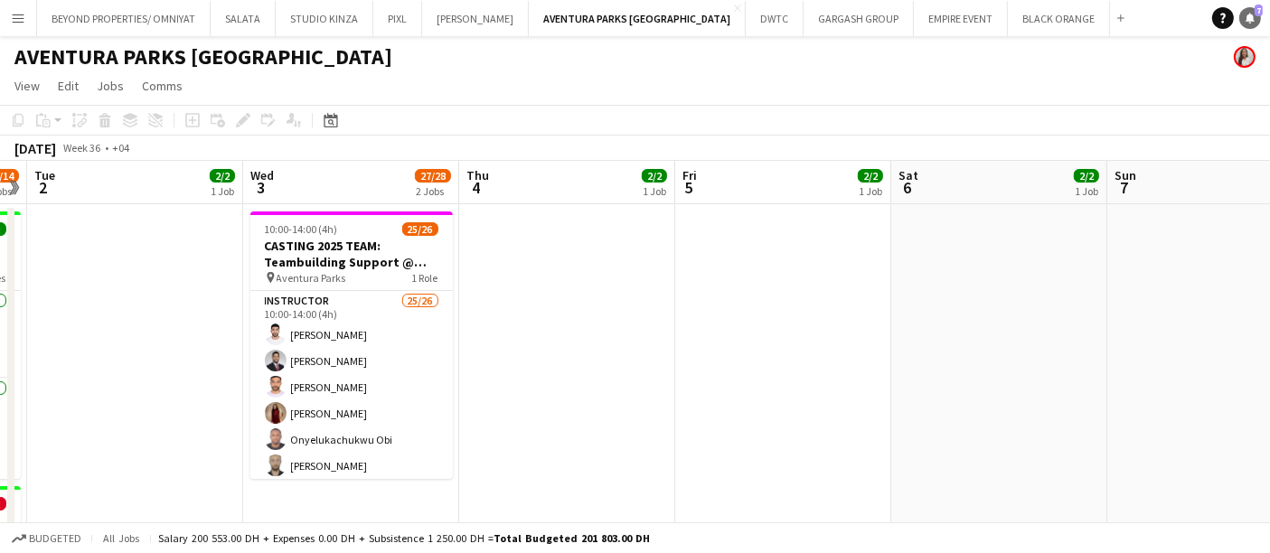
click at [1248, 14] on icon "Notifications" at bounding box center [1250, 18] width 11 height 11
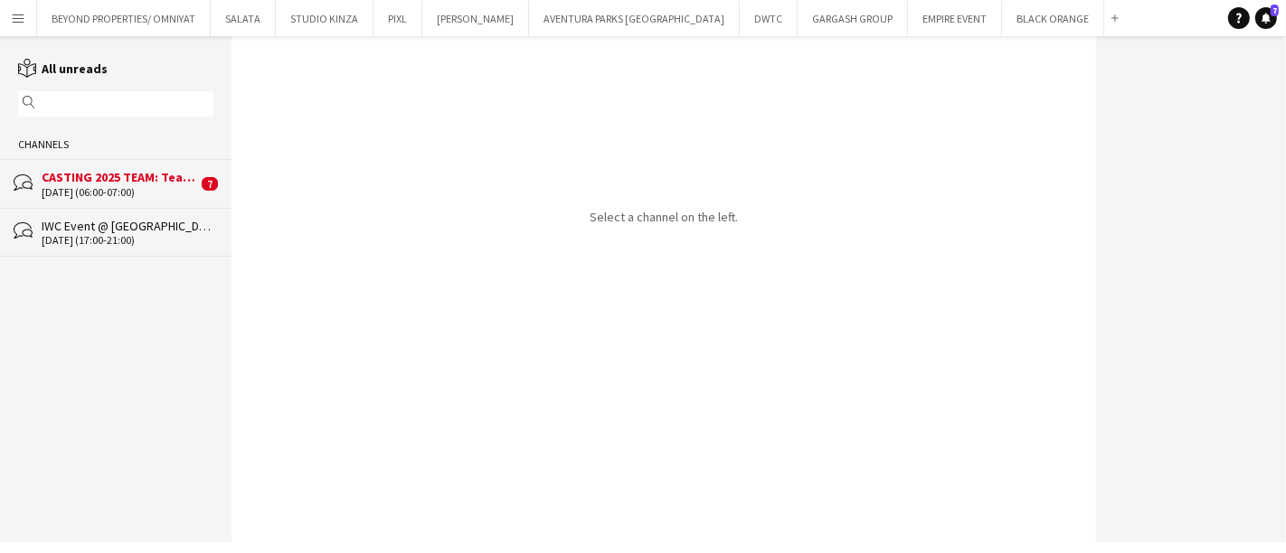
click at [81, 184] on div "CASTING 2025 TEAM: Teambuilding Support @ Aventura Parks" at bounding box center [120, 177] width 156 height 16
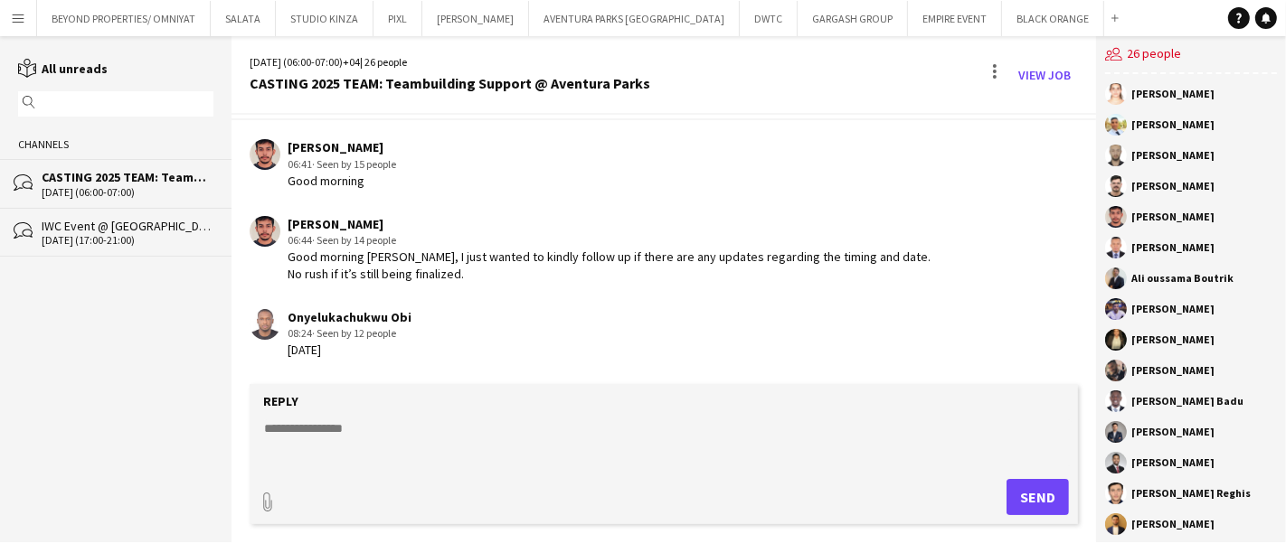
scroll to position [532, 0]
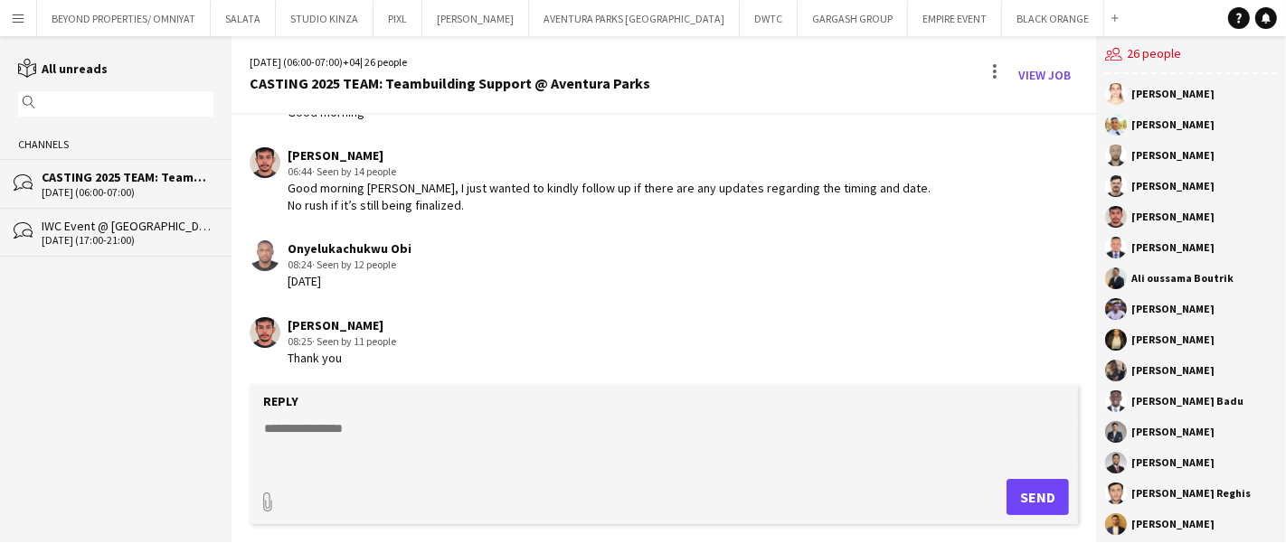
click at [400, 429] on textarea at bounding box center [667, 443] width 810 height 47
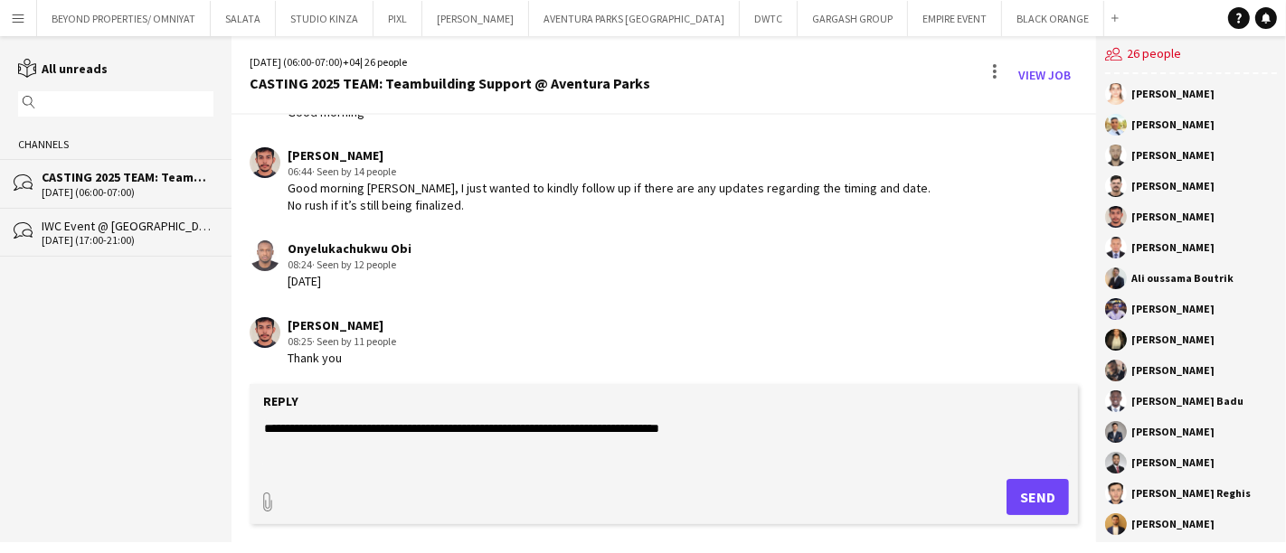
click at [566, 429] on textarea "**********" at bounding box center [667, 443] width 810 height 47
click at [766, 429] on textarea "**********" at bounding box center [667, 443] width 810 height 47
type textarea "**********"
click at [1035, 497] on button "Send" at bounding box center [1037, 497] width 62 height 36
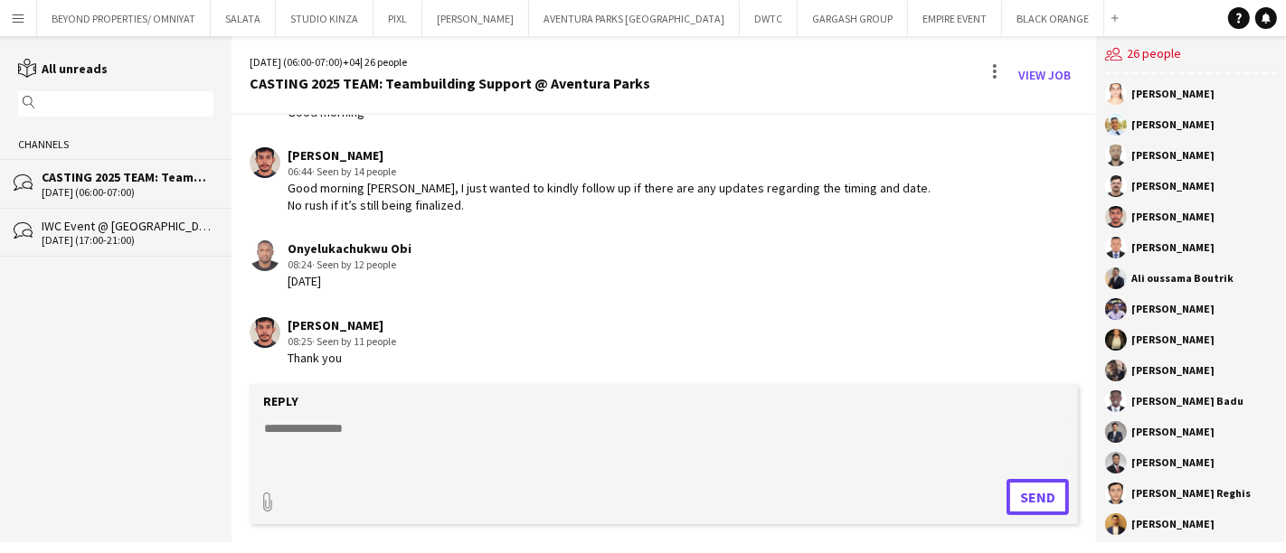
scroll to position [609, 0]
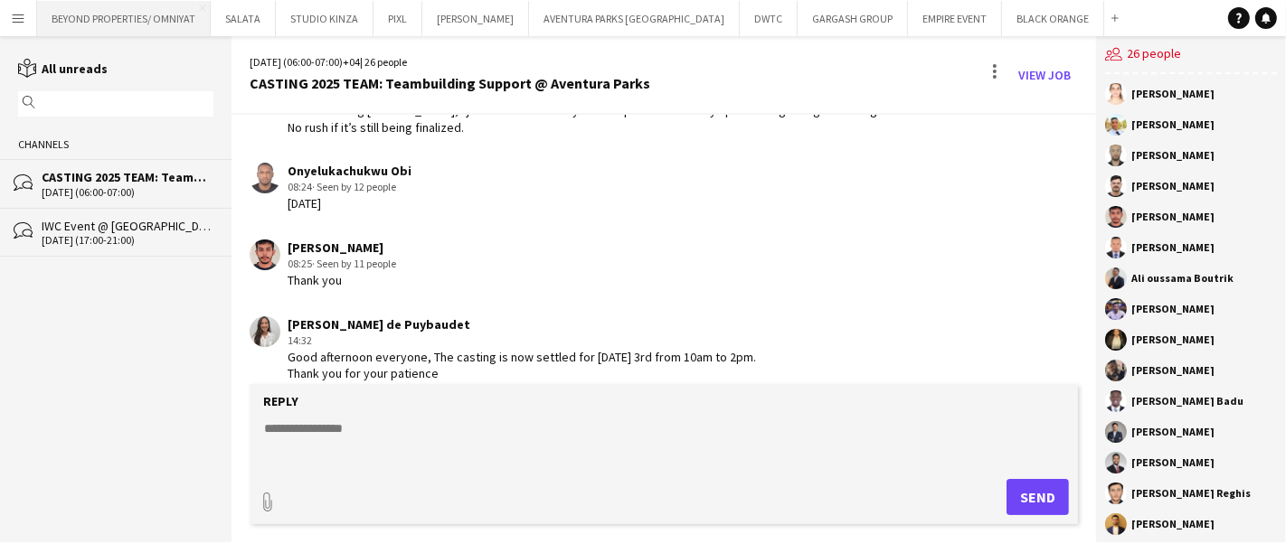
click at [142, 19] on button "BEYOND PROPERTIES/ OMNIYAT Close" at bounding box center [124, 18] width 174 height 35
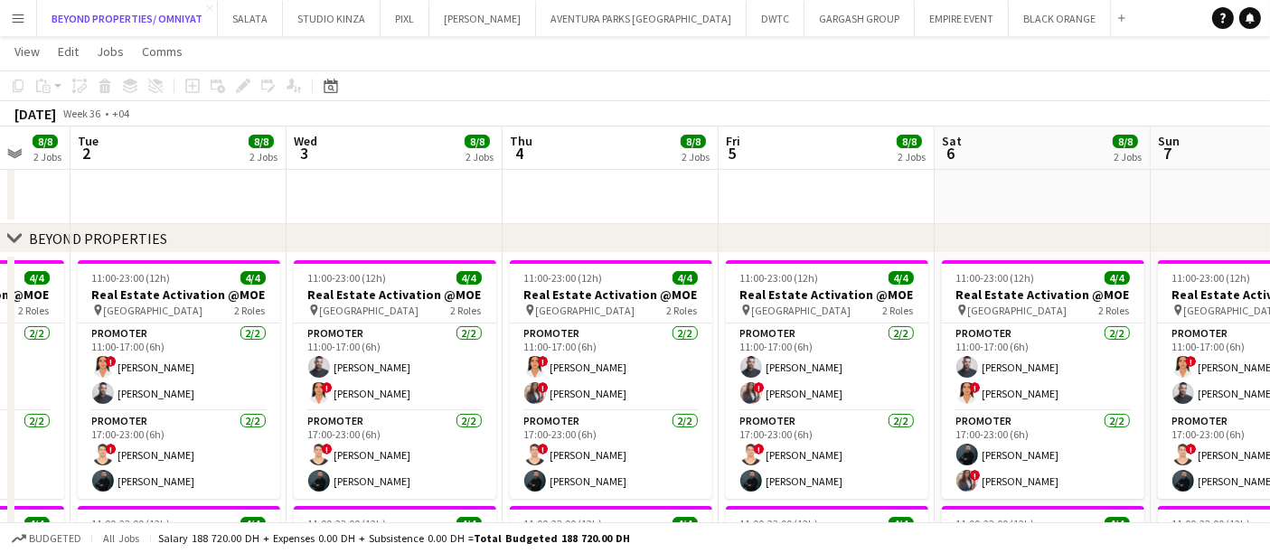
scroll to position [0, 580]
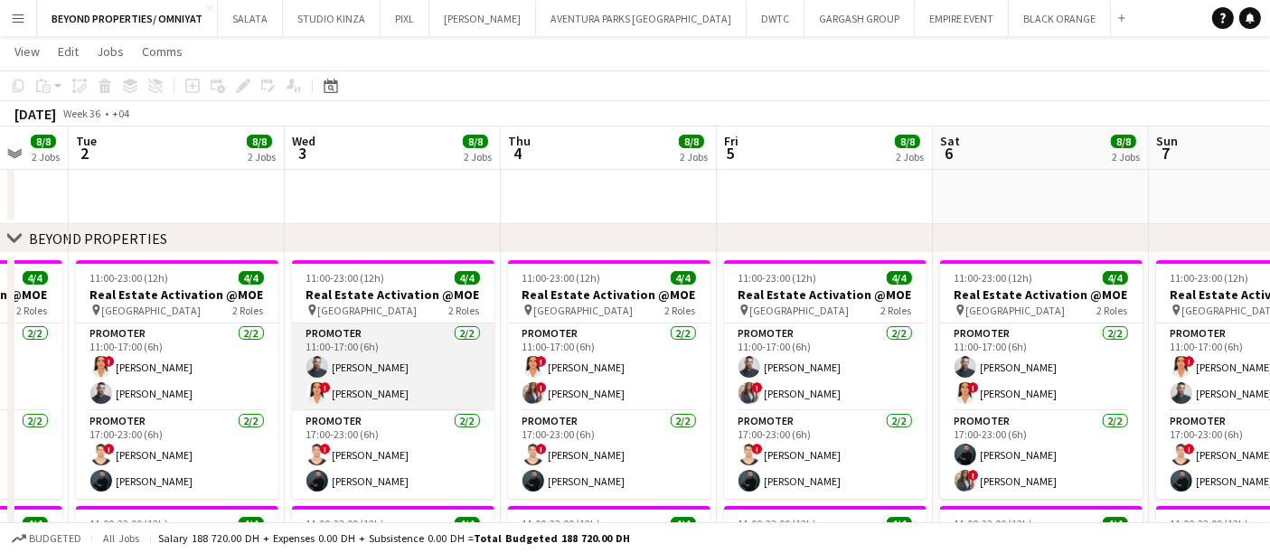
click at [375, 375] on app-card-role "Promoter 2/2 11:00-17:00 (6h) Amine Chaoui ! maryam qasim" at bounding box center [393, 368] width 203 height 88
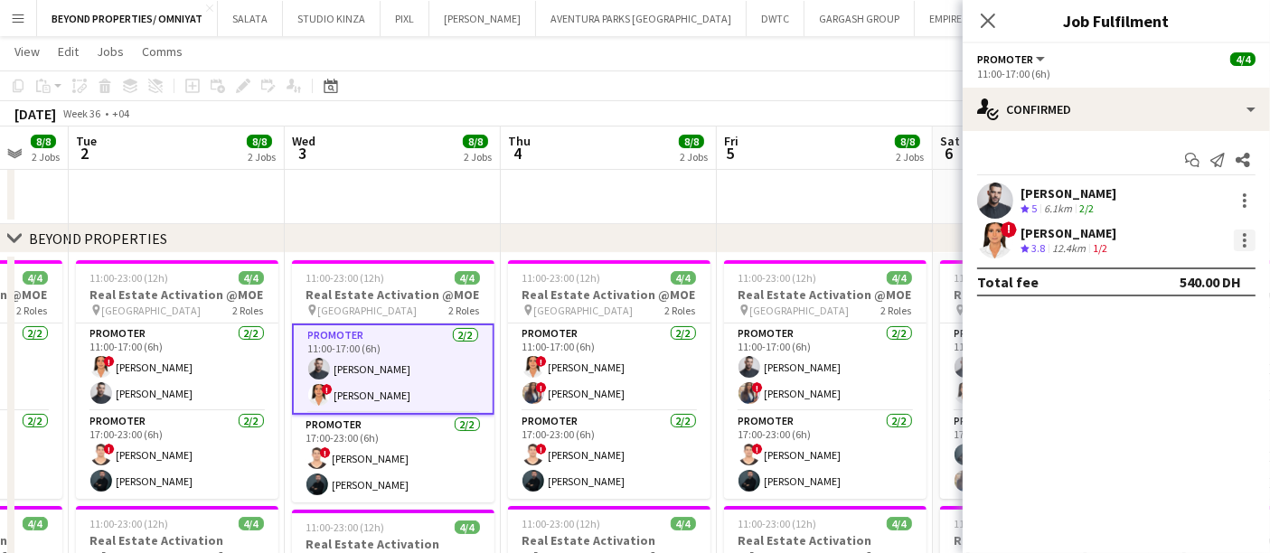
click at [1241, 239] on div at bounding box center [1245, 241] width 22 height 22
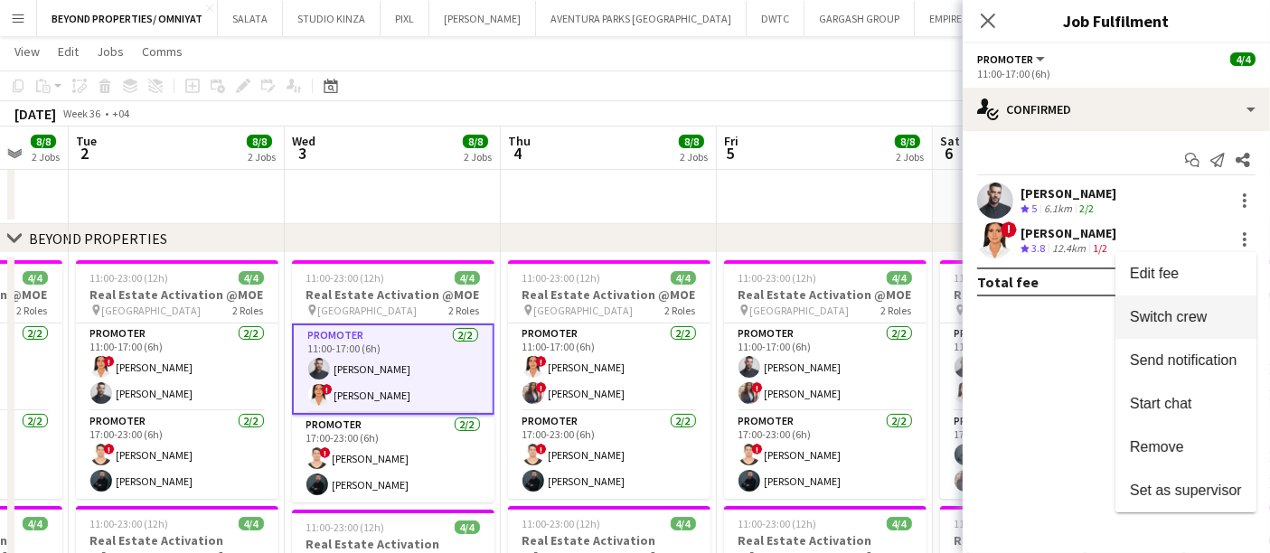
click at [1171, 320] on span "Switch crew" at bounding box center [1168, 316] width 77 height 15
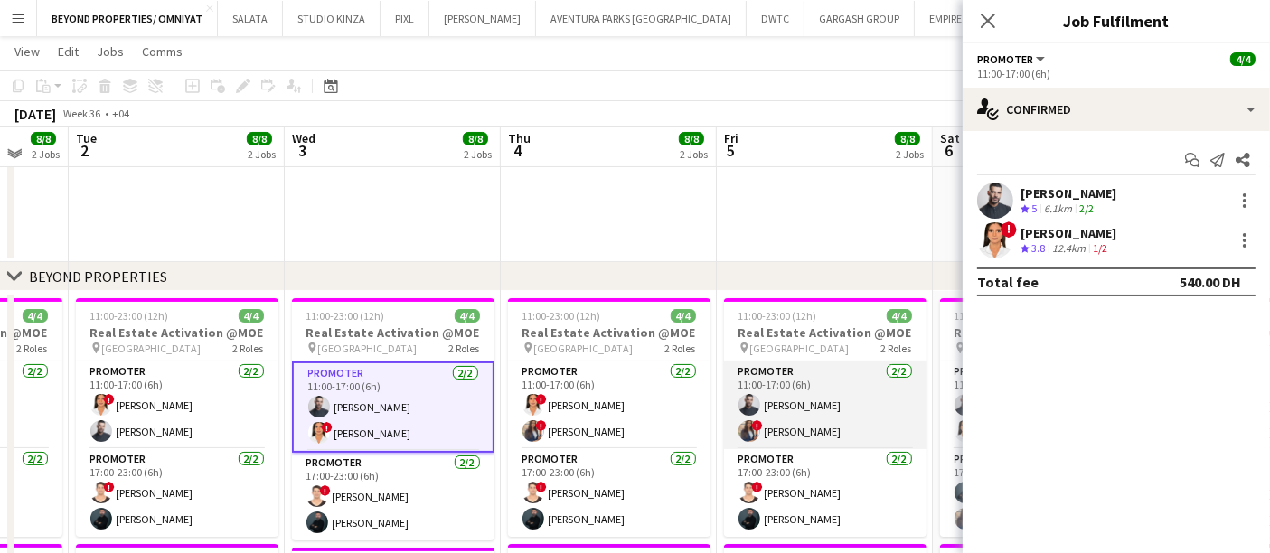
click at [798, 408] on app-card-role "Promoter 2/2 11:00-17:00 (6h) Amine Chaoui ! Rajaa Fannan" at bounding box center [825, 406] width 203 height 88
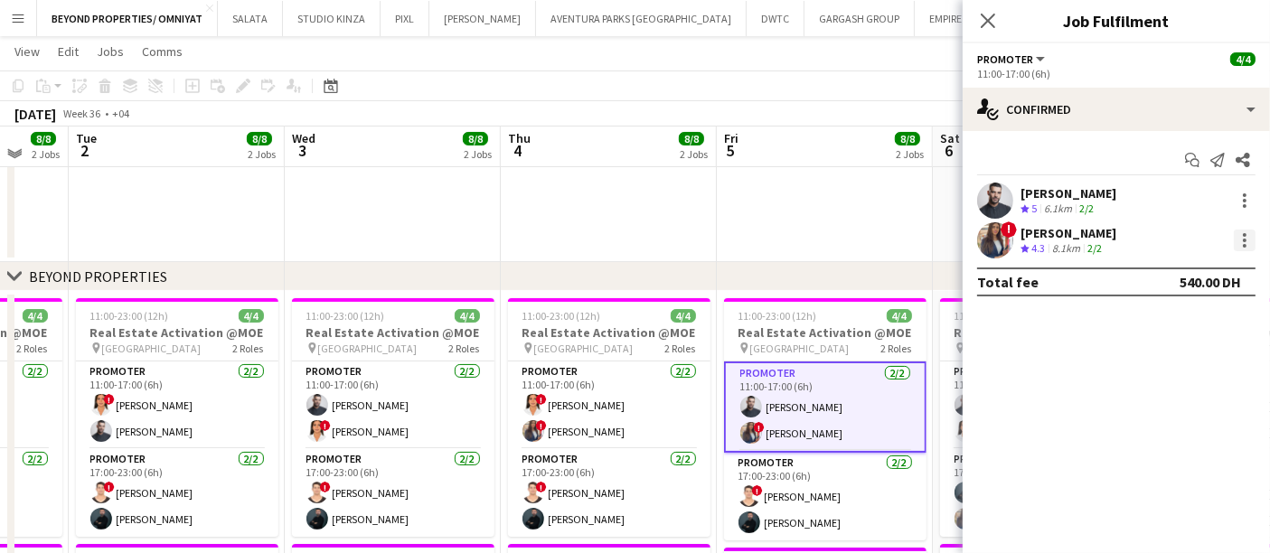
click at [1245, 236] on div at bounding box center [1245, 235] width 4 height 4
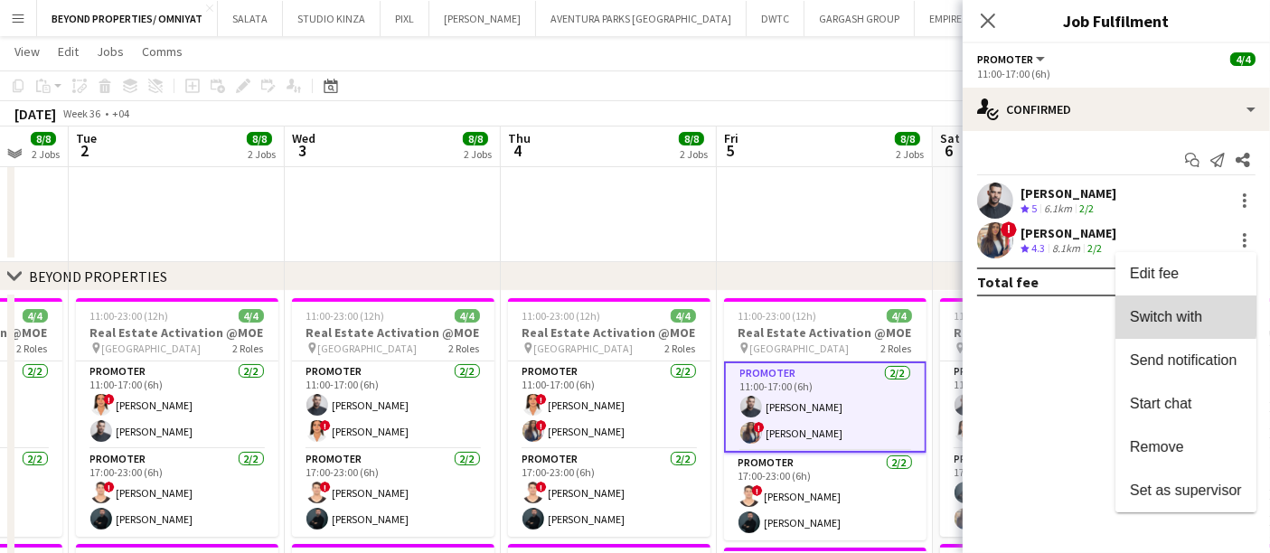
click at [1182, 316] on span "Switch with" at bounding box center [1166, 316] width 72 height 15
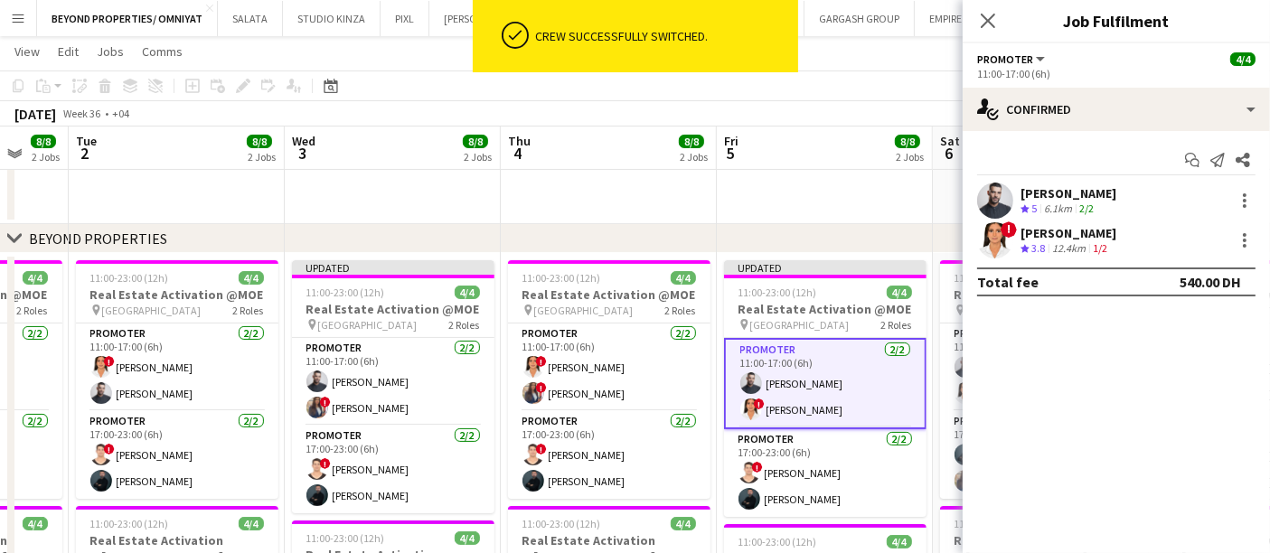
scroll to position [289, 0]
click at [832, 216] on app-date-cell at bounding box center [825, 68] width 216 height 311
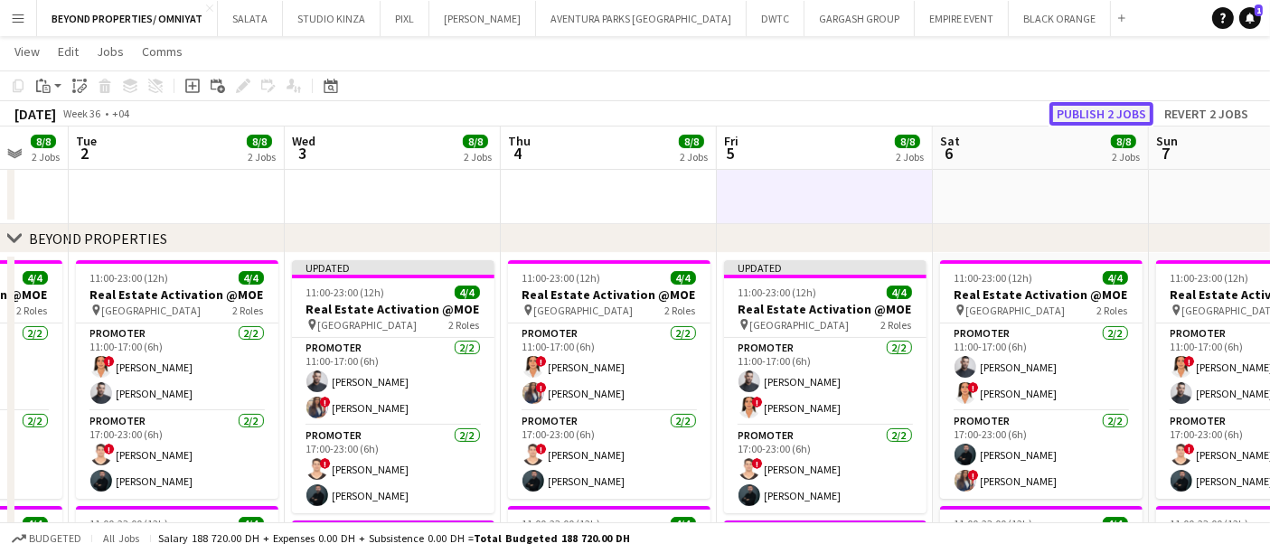
click at [1086, 116] on button "Publish 2 jobs" at bounding box center [1102, 114] width 104 height 24
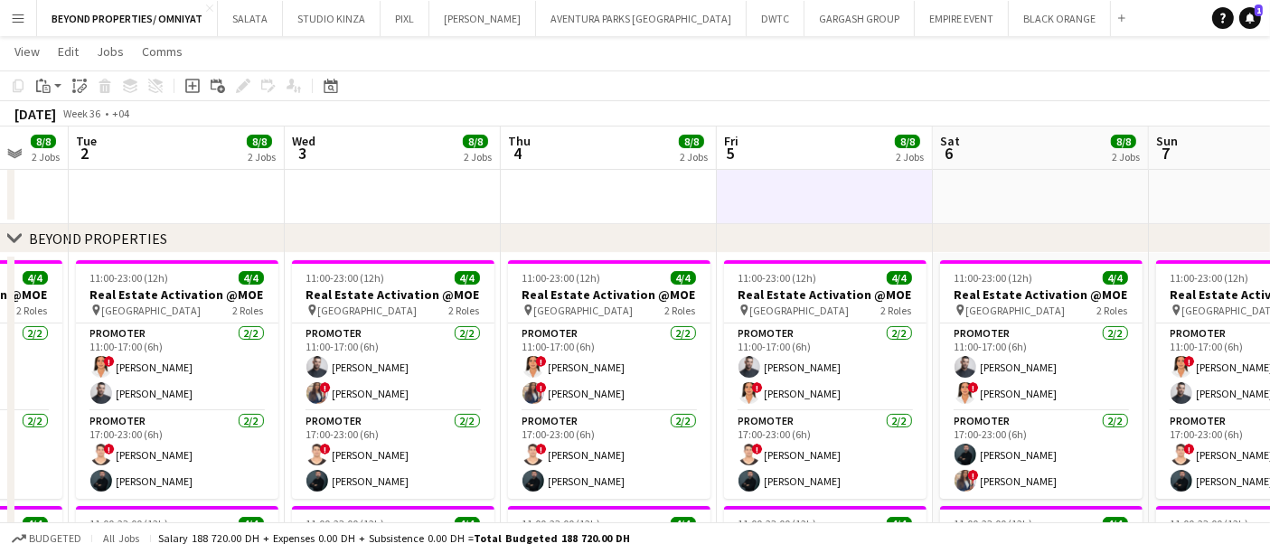
click at [1202, 80] on app-toolbar "Copy Paste Paste Ctrl+V Paste with crew Ctrl+Shift+V Paste linked Job [GEOGRAPH…" at bounding box center [635, 86] width 1270 height 31
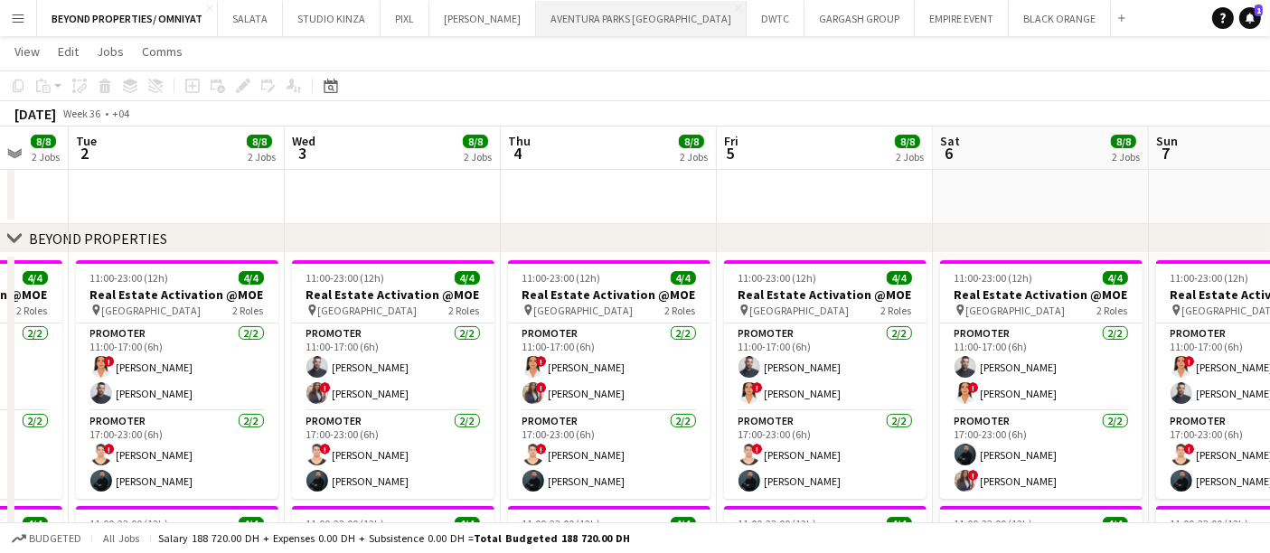
click at [592, 13] on button "AVENTURA PARKS DUBAI Close" at bounding box center [641, 18] width 211 height 35
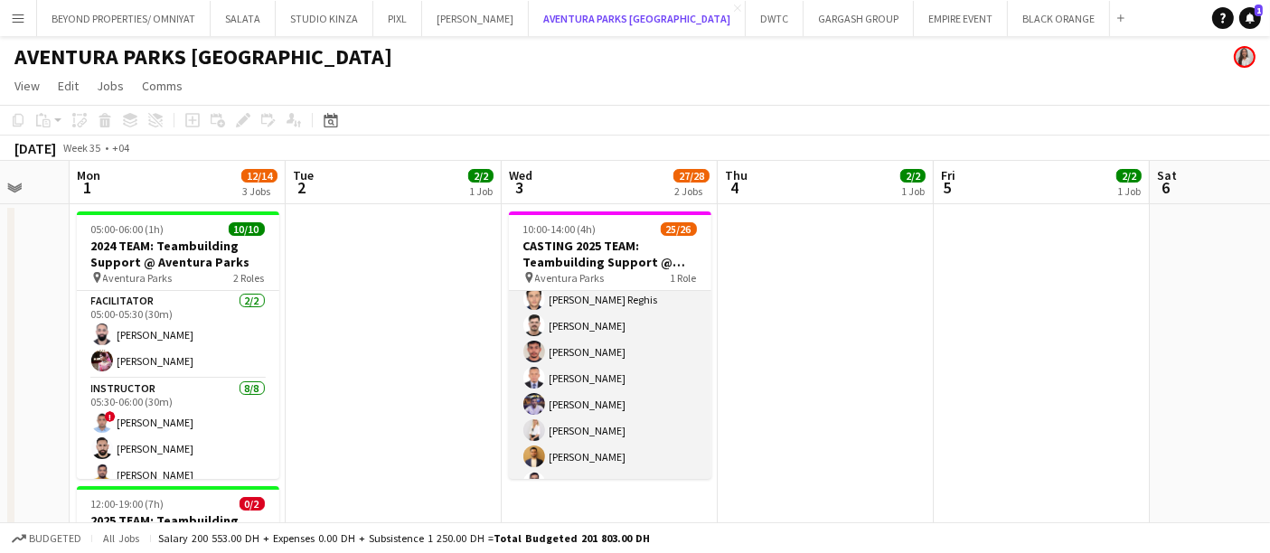
scroll to position [528, 0]
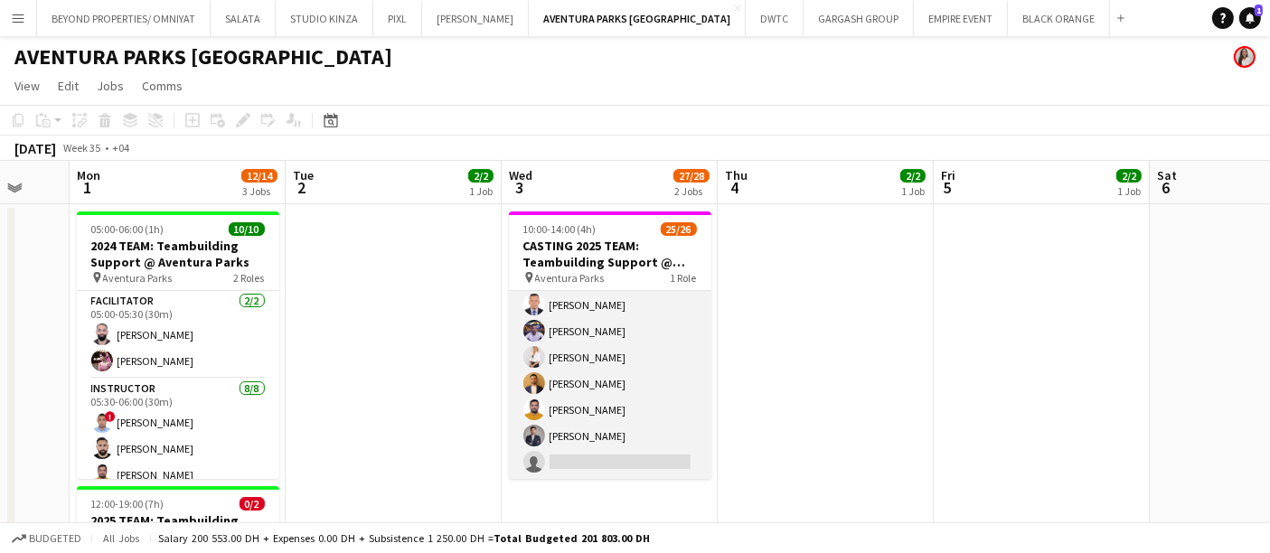
click at [599, 450] on app-card-role "Instructor 25/26 10:00-14:00 (4h) Emran Ahmad Aladdin Elhussein Khaled Yahya Ro…" at bounding box center [610, 121] width 203 height 717
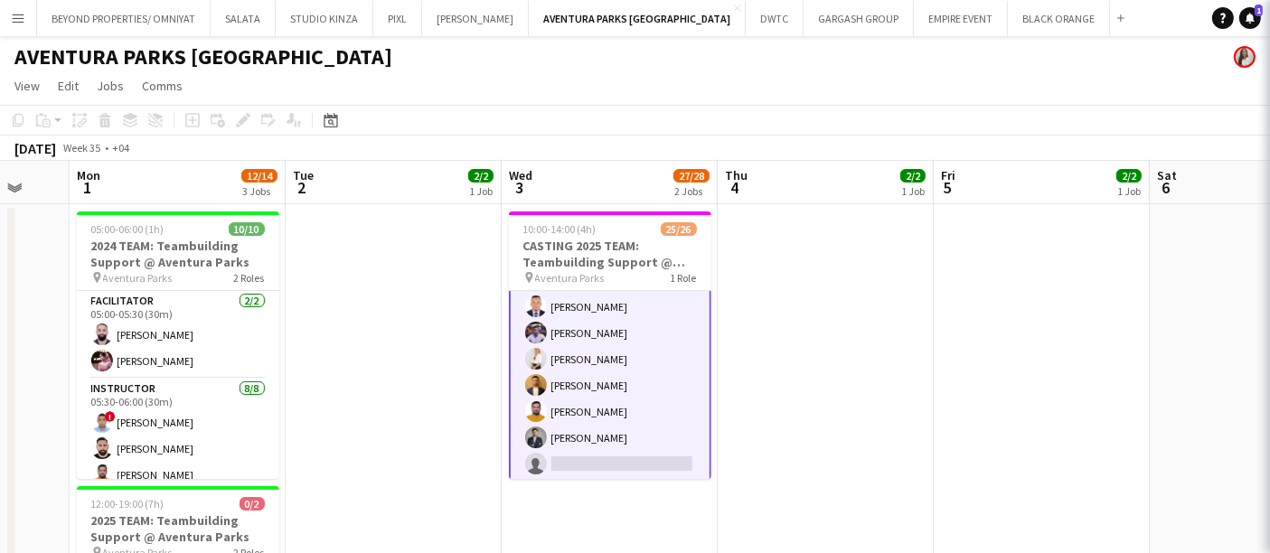
scroll to position [529, 0]
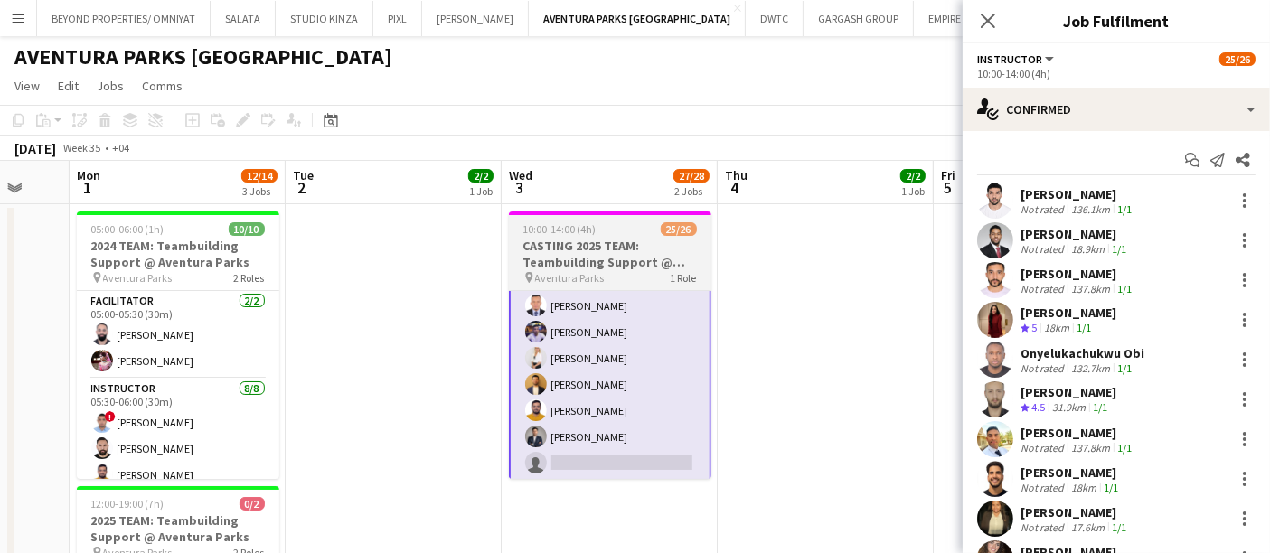
click at [586, 260] on h3 "CASTING 2025 TEAM: Teambuilding Support @ Aventura Parks" at bounding box center [610, 254] width 203 height 33
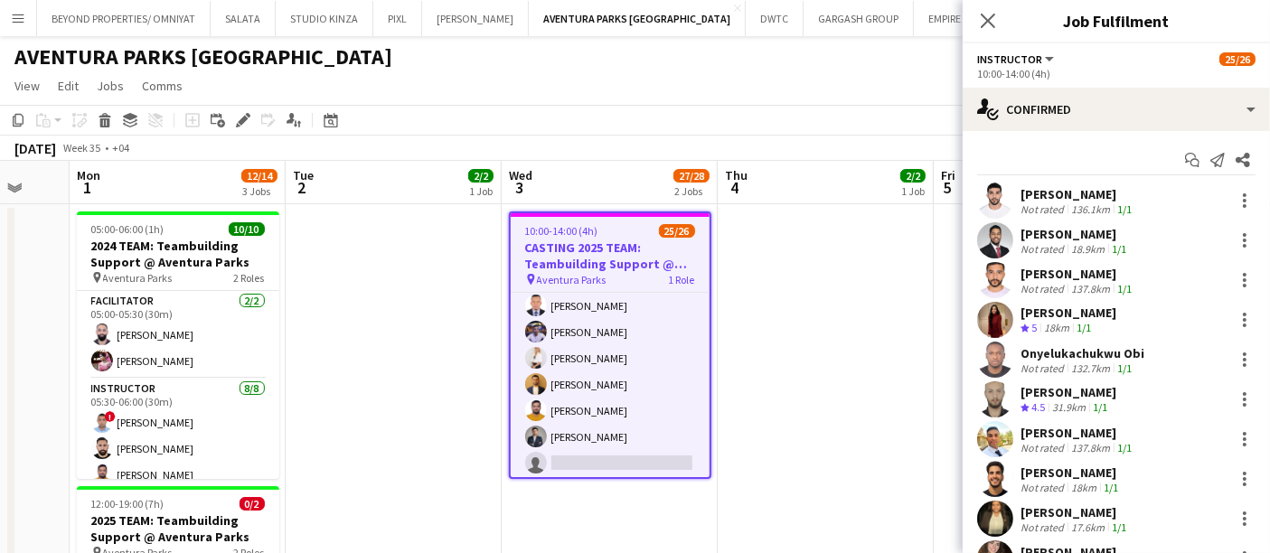
scroll to position [528, 0]
click at [242, 118] on icon at bounding box center [243, 121] width 10 height 10
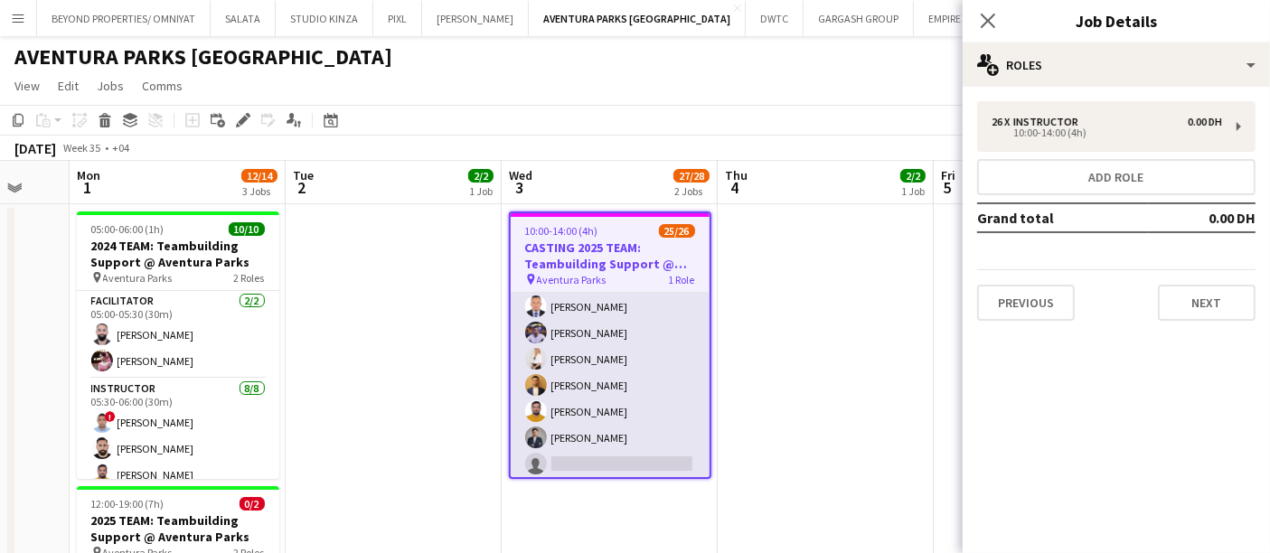
click at [575, 436] on app-card-role "Instructor 25/26 10:00-14:00 (4h) Emran Ahmad Aladdin Elhussein Khaled Yahya Ro…" at bounding box center [610, 123] width 199 height 717
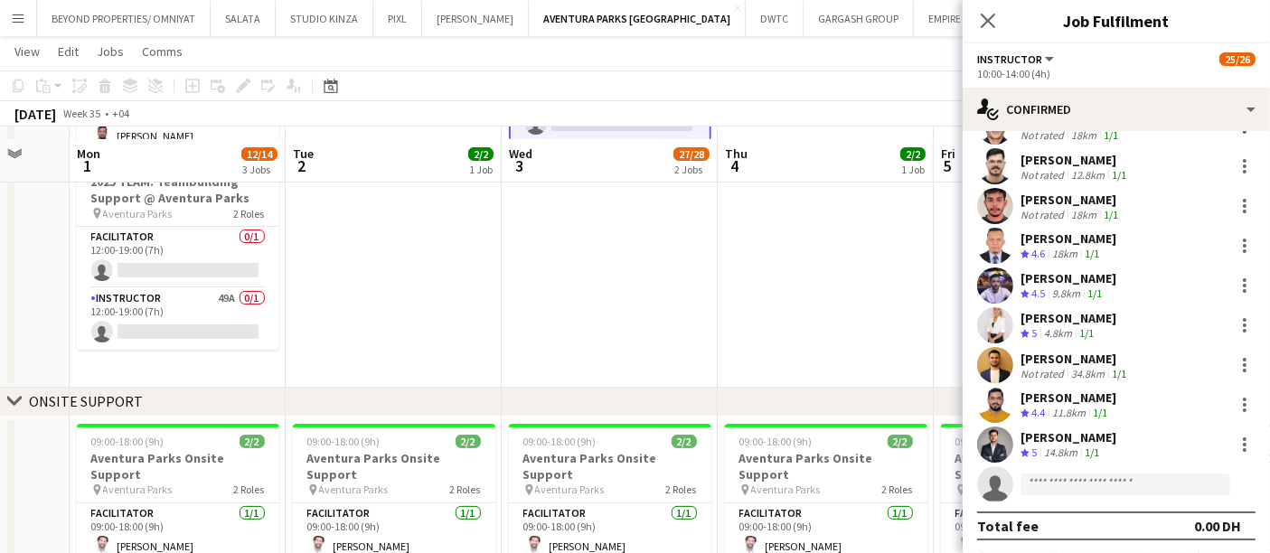
scroll to position [349, 0]
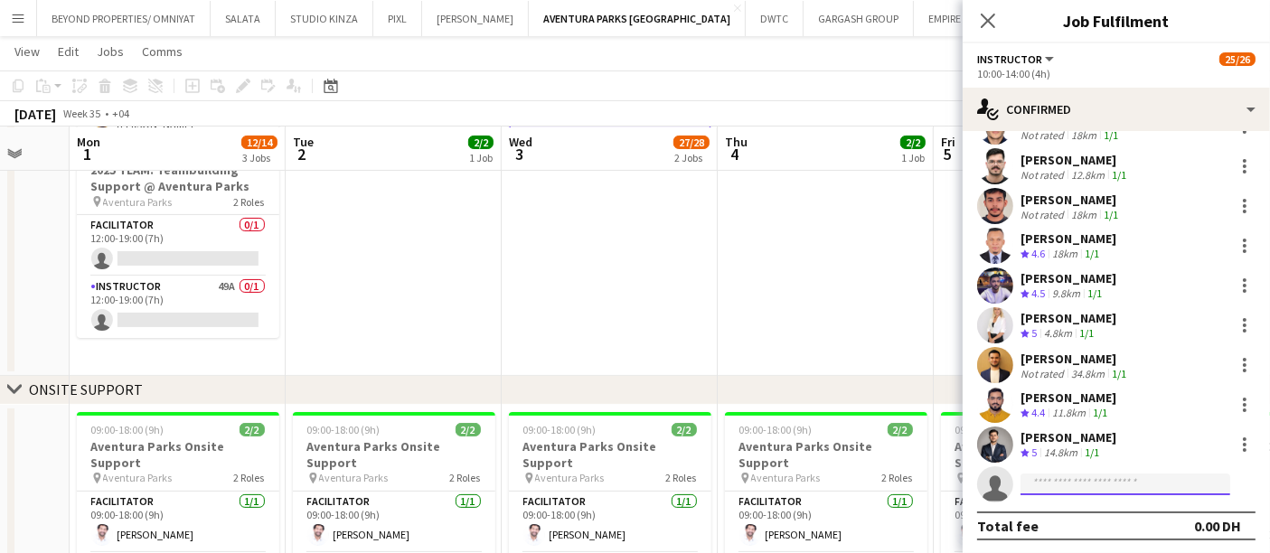
click at [1081, 486] on input at bounding box center [1126, 485] width 210 height 22
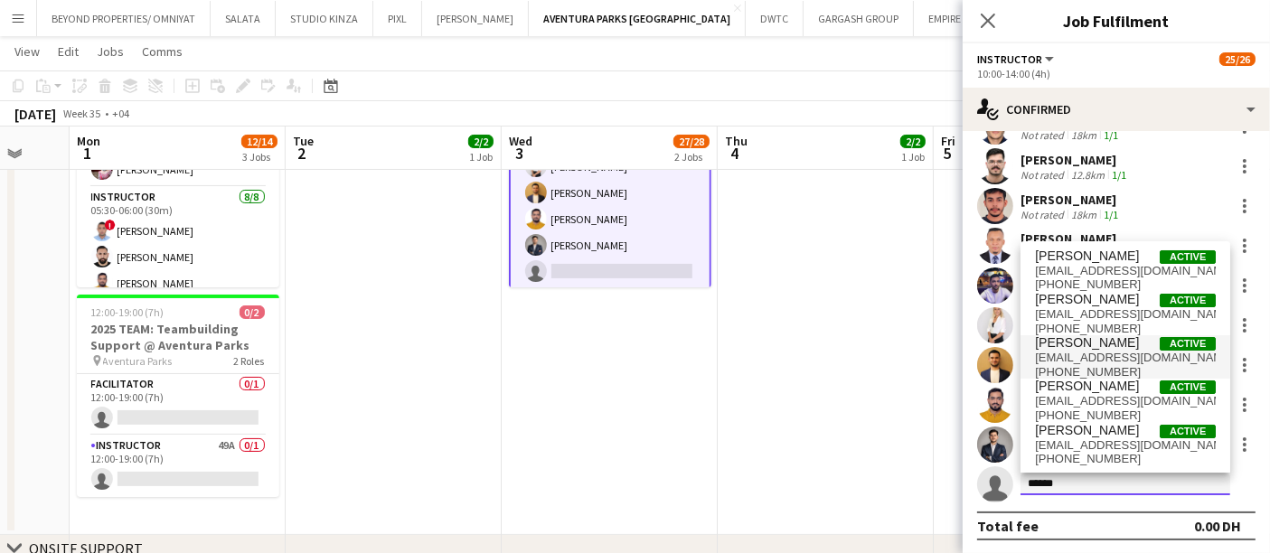
scroll to position [116, 0]
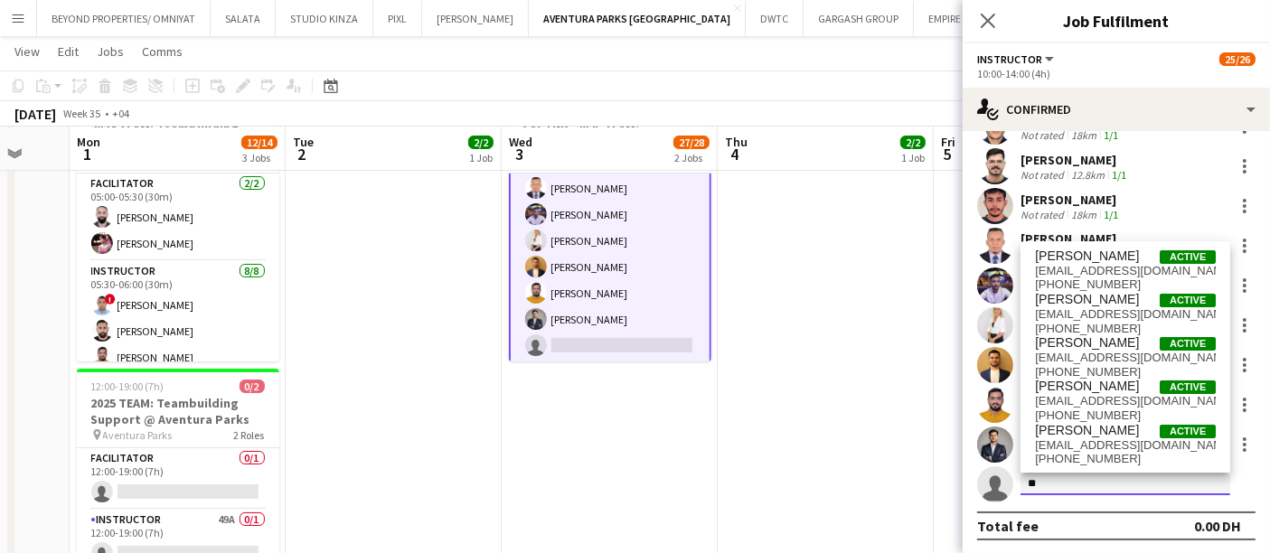
type input "*"
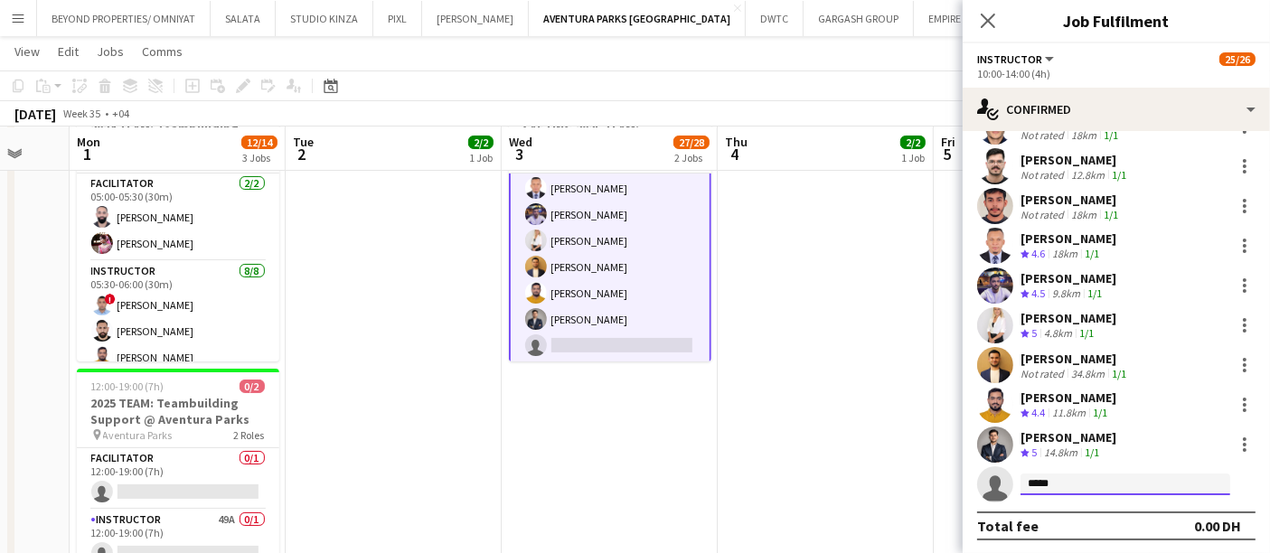
type input "******"
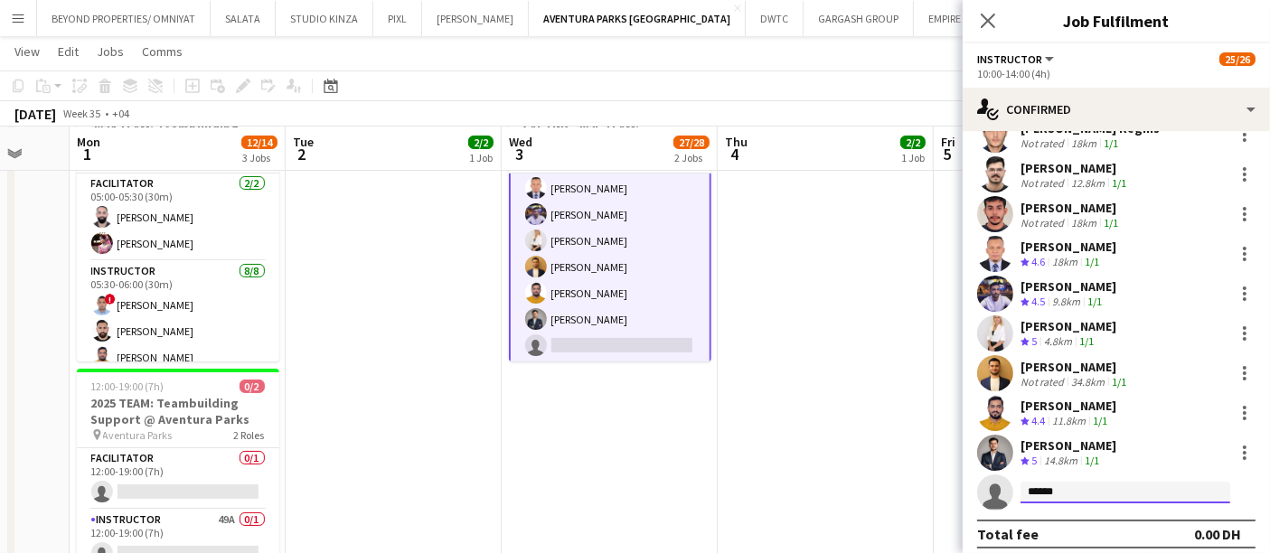
scroll to position [711, 0]
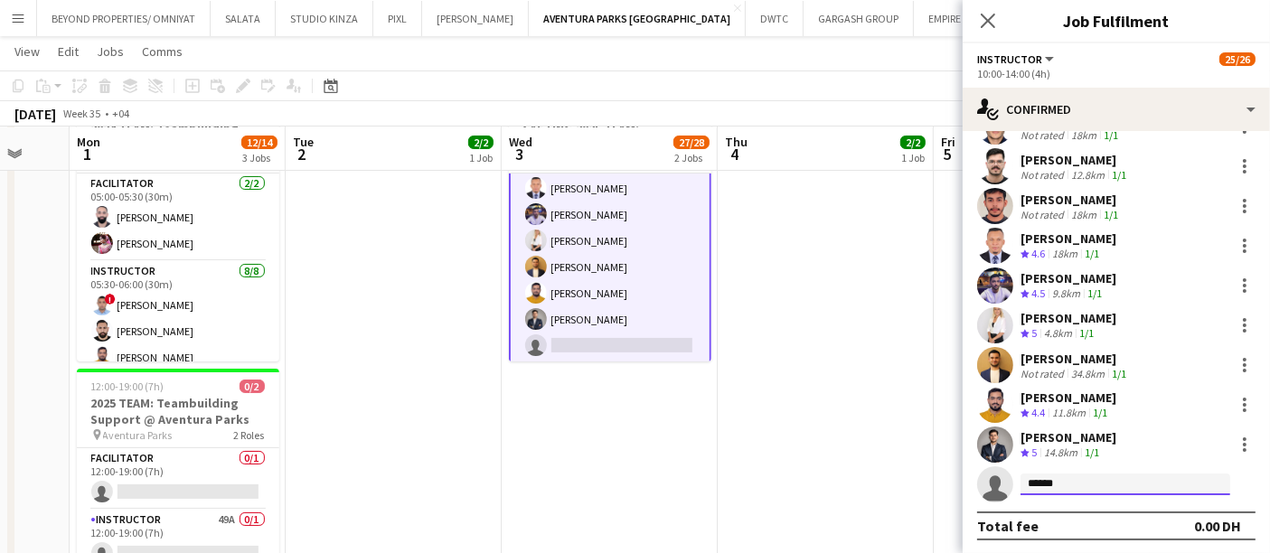
drag, startPoint x: 1087, startPoint y: 484, endPoint x: 1019, endPoint y: 486, distance: 67.9
click at [1019, 486] on form "******" at bounding box center [1135, 485] width 242 height 23
type input "*********"
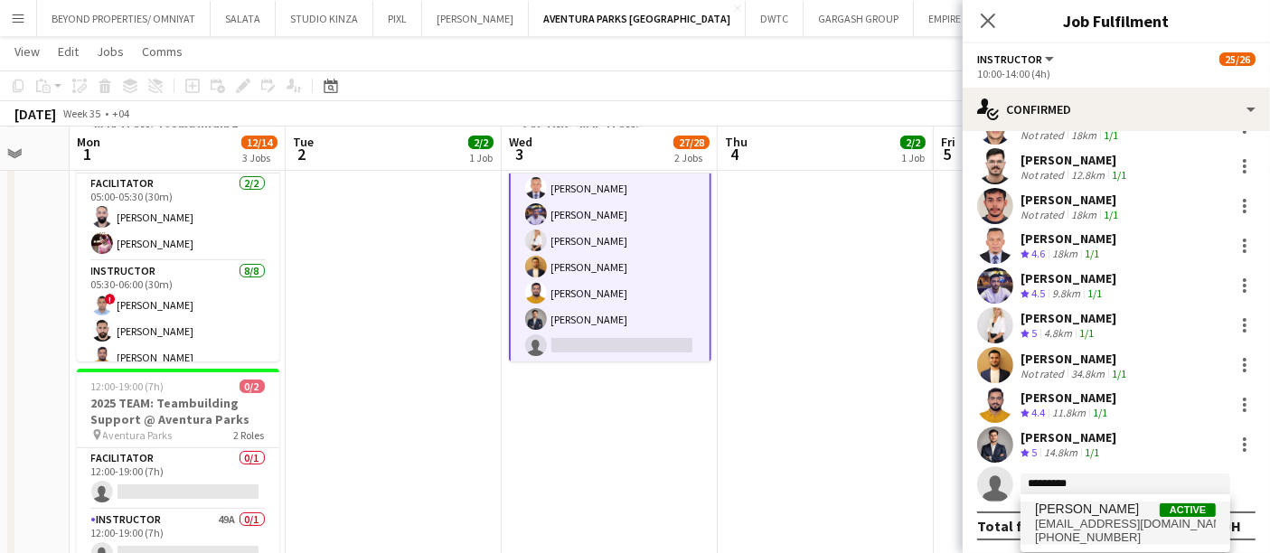
click at [1085, 520] on span "mq1746489@gmail.com" at bounding box center [1125, 524] width 181 height 14
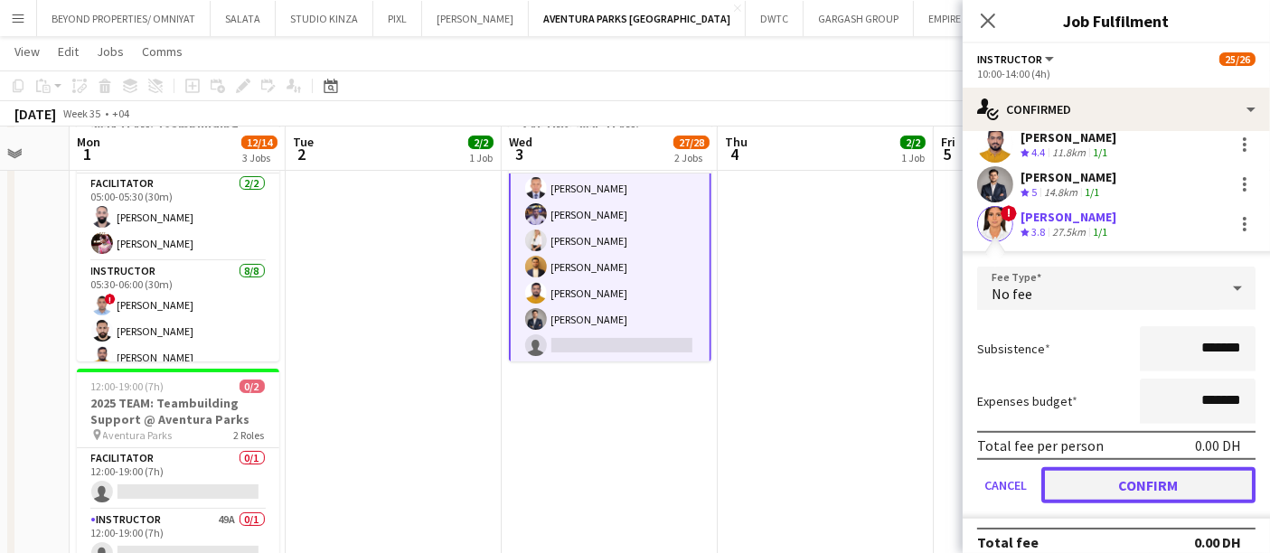
click at [1098, 486] on button "Confirm" at bounding box center [1149, 485] width 214 height 36
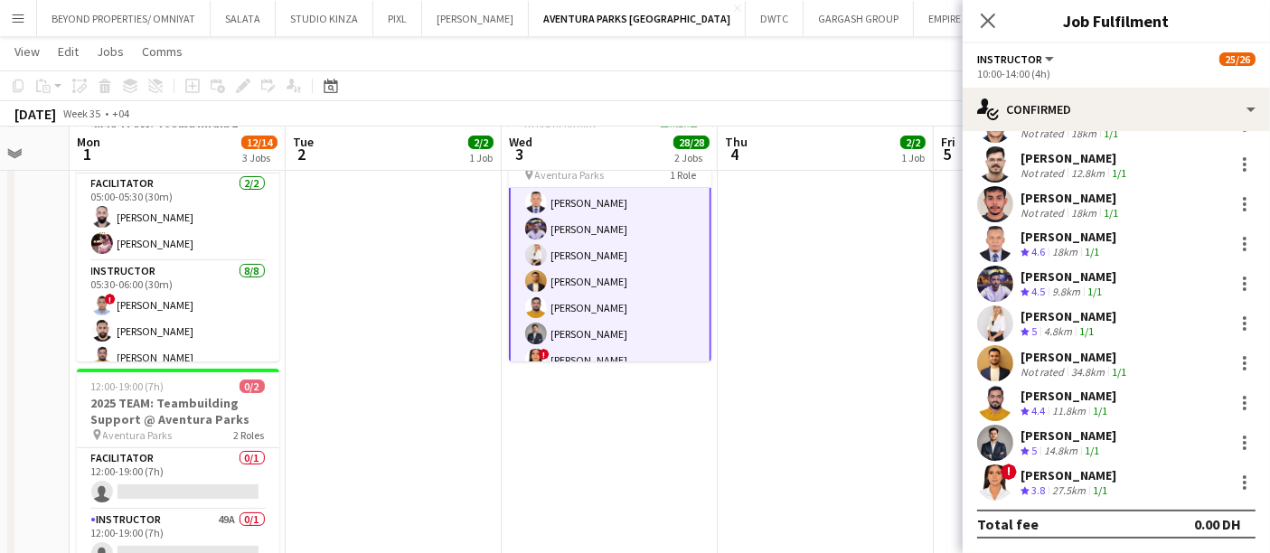
scroll to position [711, 0]
click at [825, 430] on app-date-cell at bounding box center [826, 348] width 216 height 523
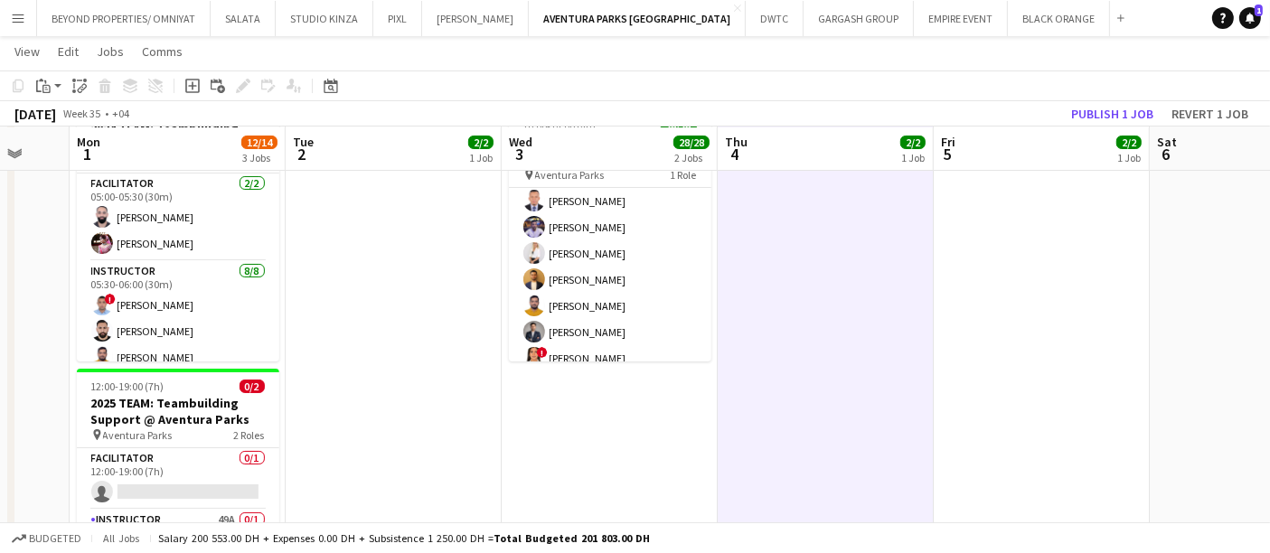
scroll to position [528, 0]
click at [1131, 115] on button "Publish 1 job" at bounding box center [1112, 114] width 97 height 24
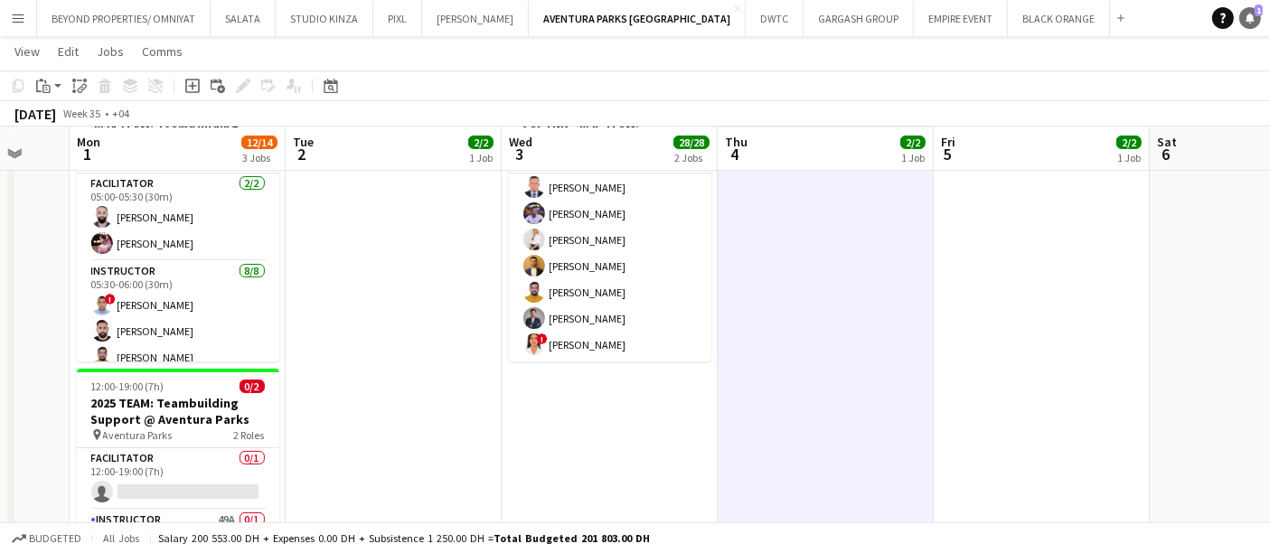
click at [1247, 13] on icon "Notifications" at bounding box center [1250, 18] width 11 height 11
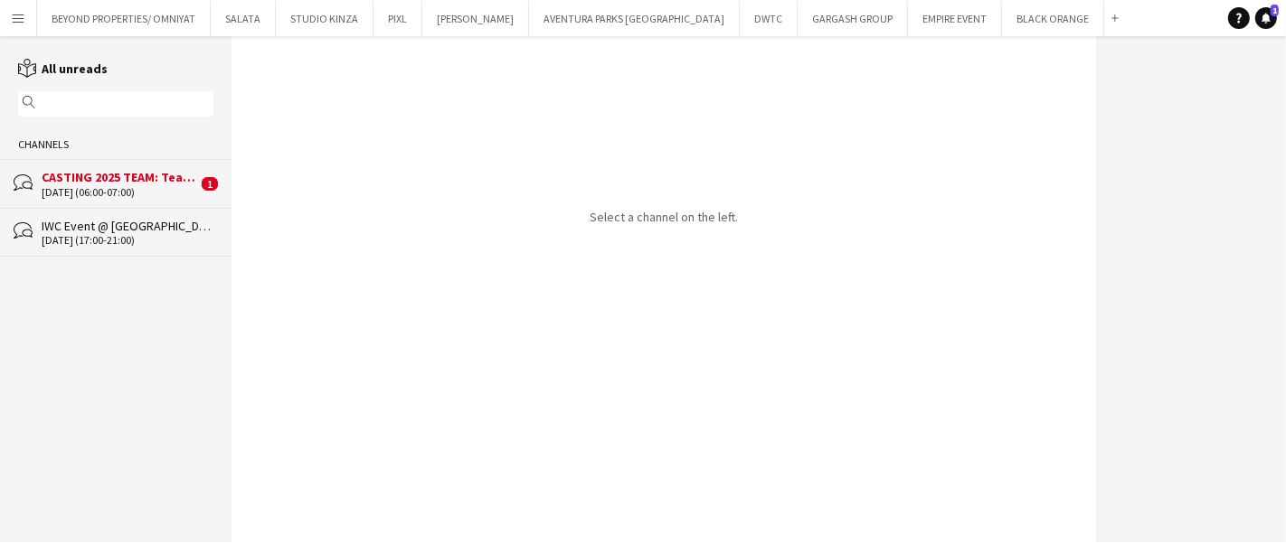
click at [110, 176] on div "CASTING 2025 TEAM: Teambuilding Support @ Aventura Parks" at bounding box center [120, 177] width 156 height 16
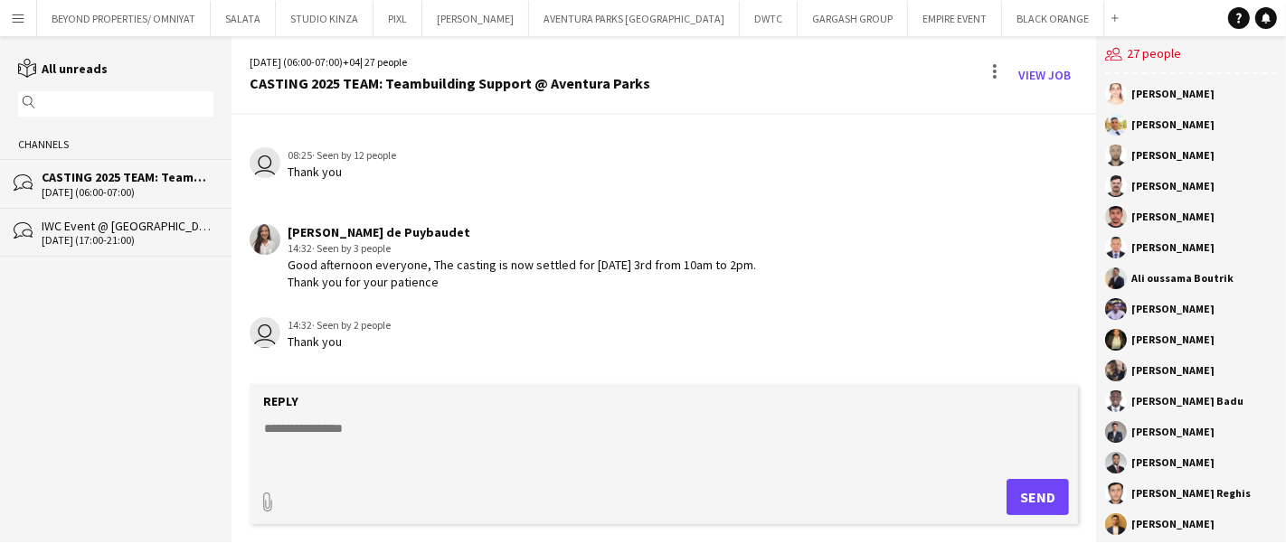
scroll to position [702, 0]
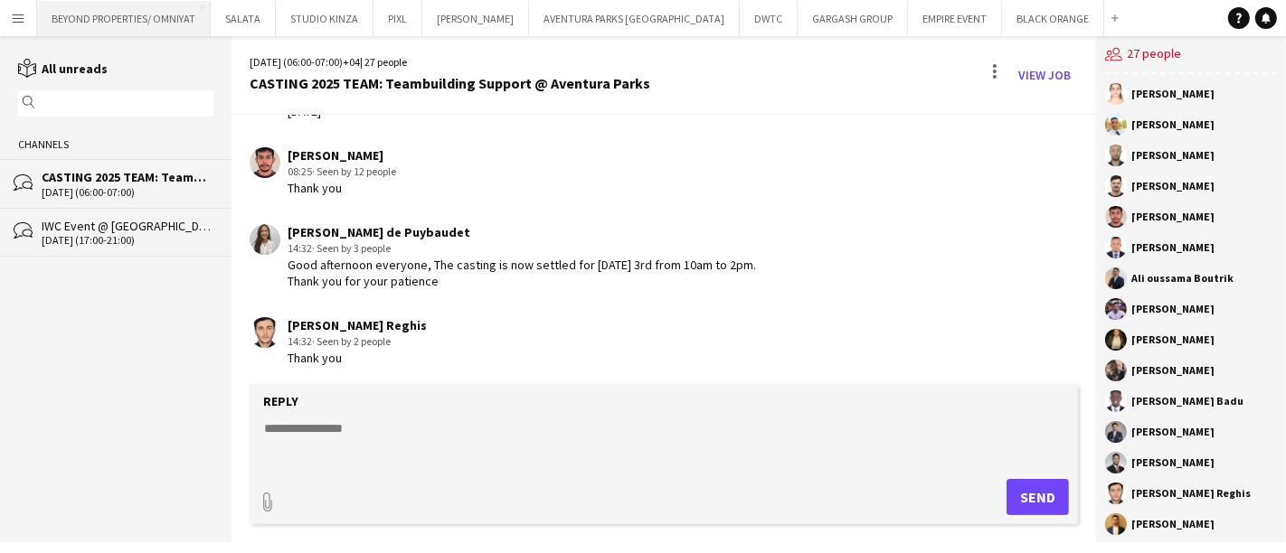
click at [164, 14] on button "BEYOND PROPERTIES/ OMNIYAT Close" at bounding box center [124, 18] width 174 height 35
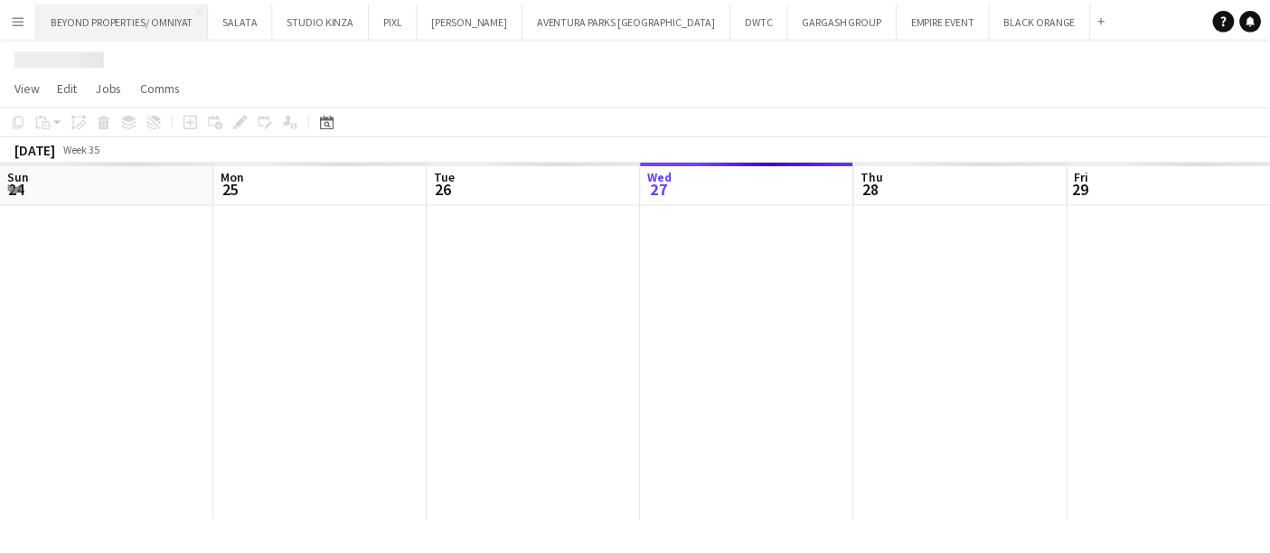
scroll to position [0, 431]
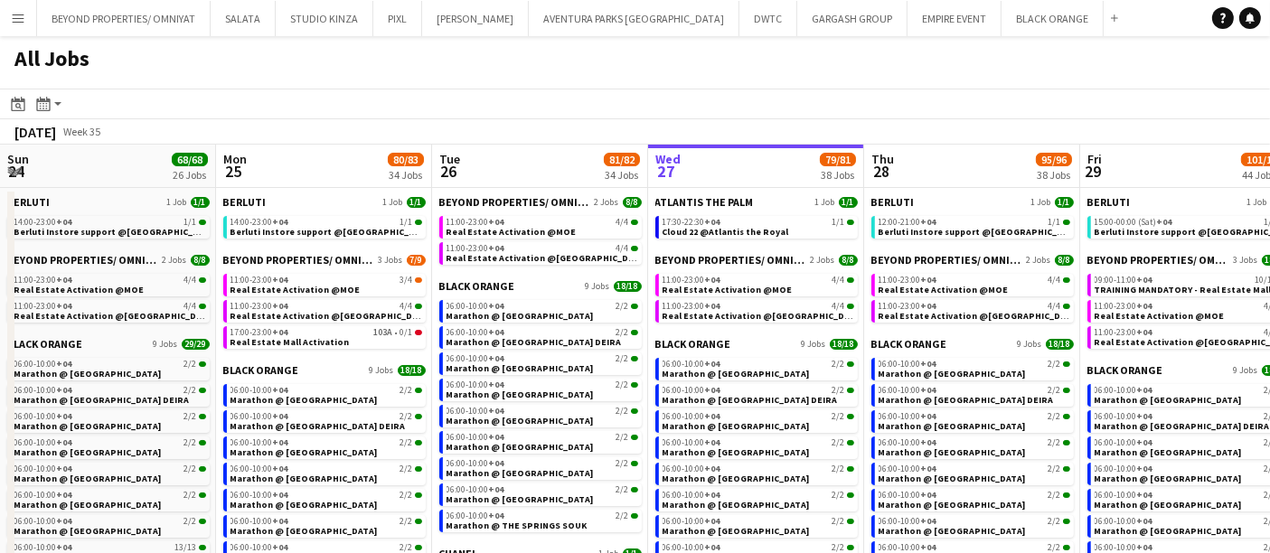
scroll to position [0, 431]
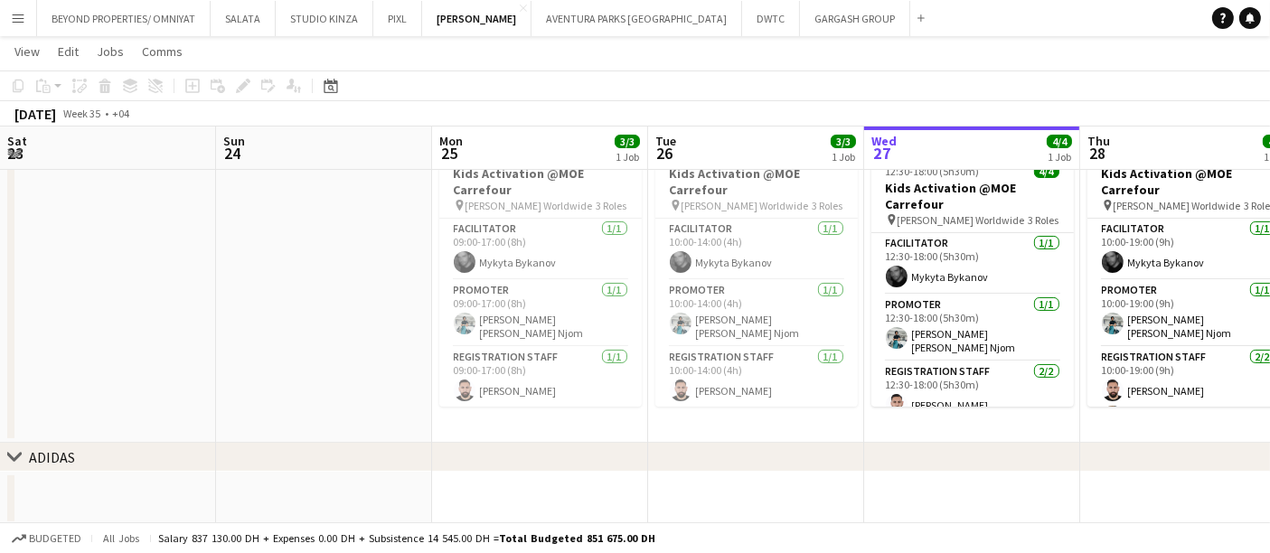
scroll to position [0, 599]
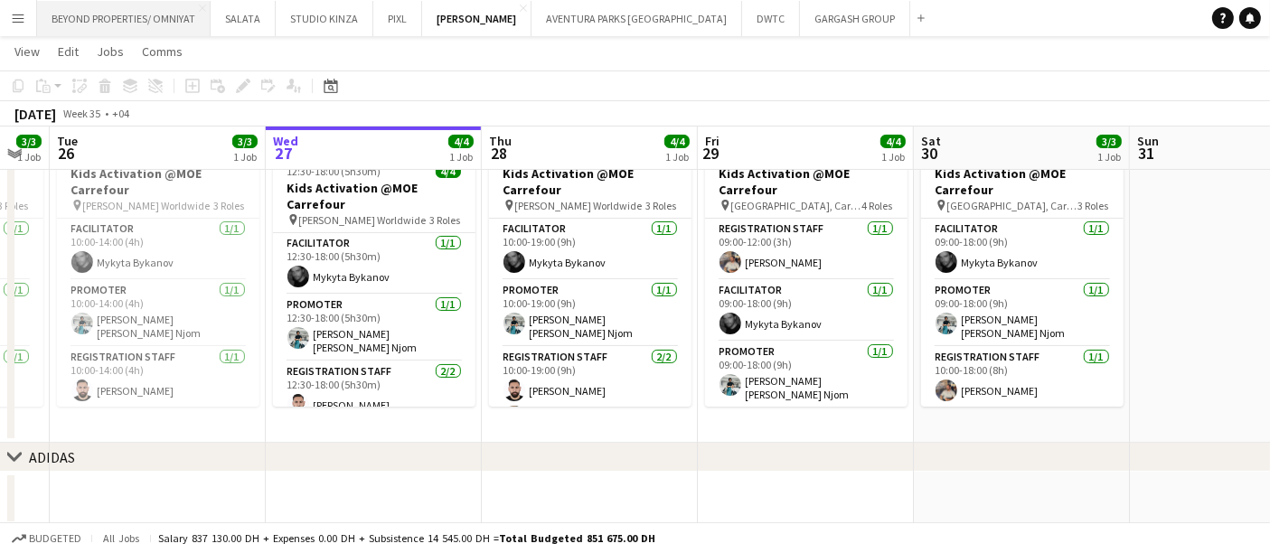
click at [135, 17] on button "BEYOND PROPERTIES/ OMNIYAT Close" at bounding box center [124, 18] width 174 height 35
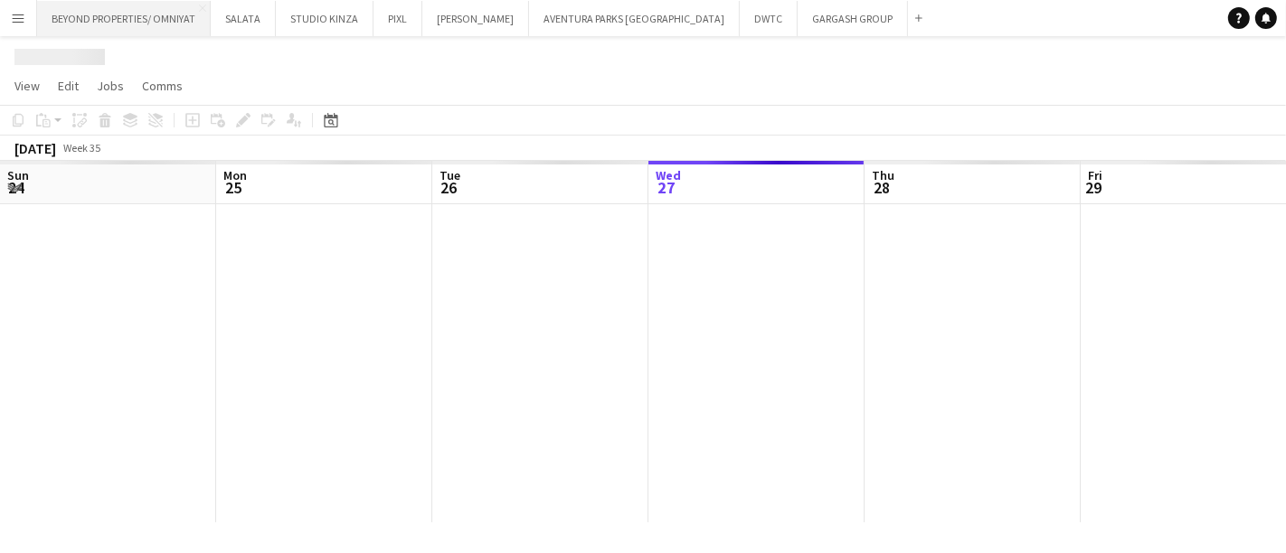
scroll to position [0, 431]
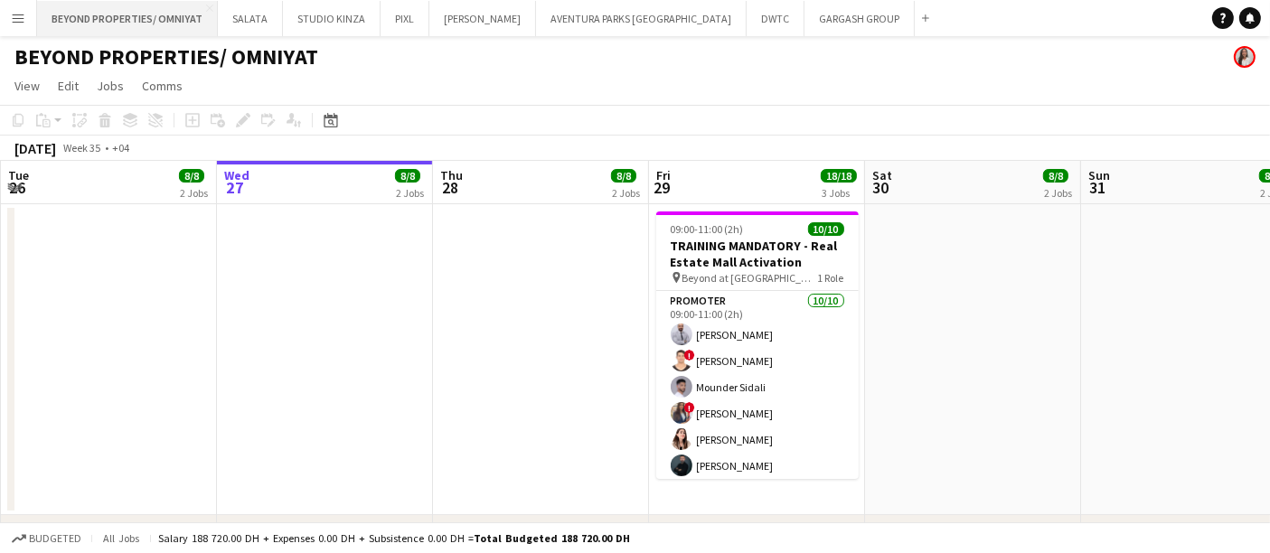
click at [152, 11] on button "BEYOND PROPERTIES/ OMNIYAT Close" at bounding box center [127, 18] width 181 height 35
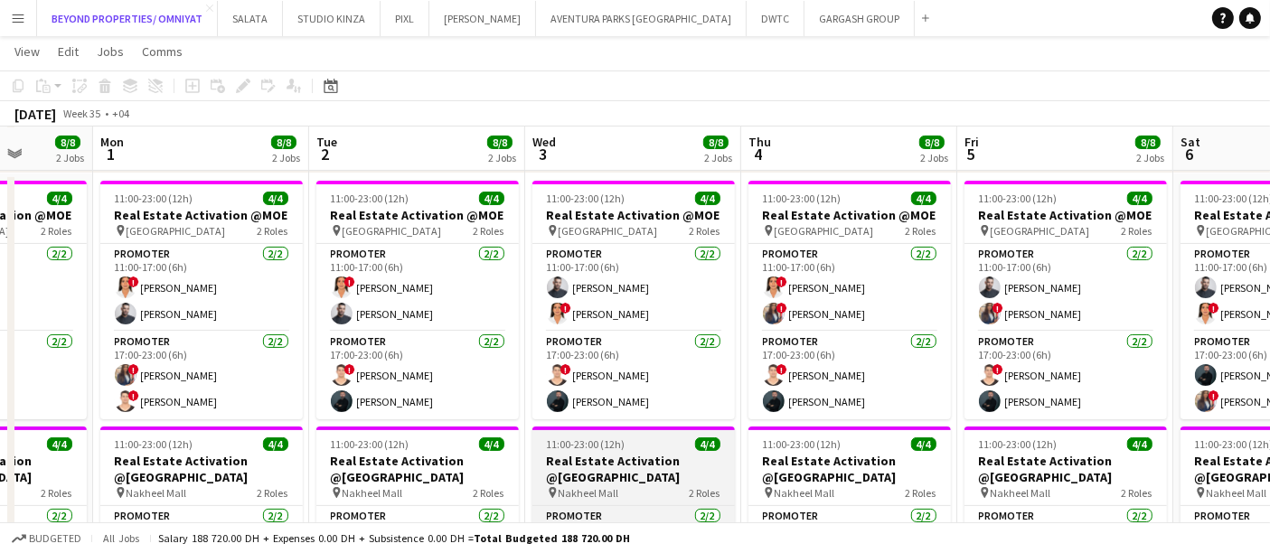
scroll to position [369, 0]
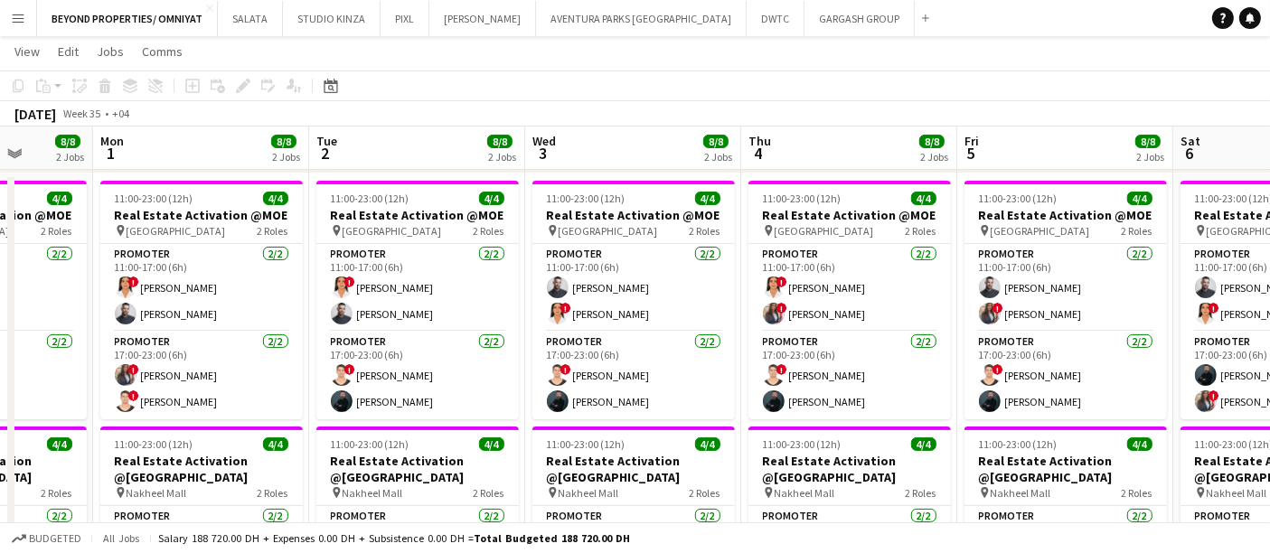
click at [1173, 79] on app-toolbar "Copy Paste Paste Ctrl+V Paste with crew Ctrl+Shift+V Paste linked Job [GEOGRAPH…" at bounding box center [635, 86] width 1270 height 31
